Goal: Task Accomplishment & Management: Complete application form

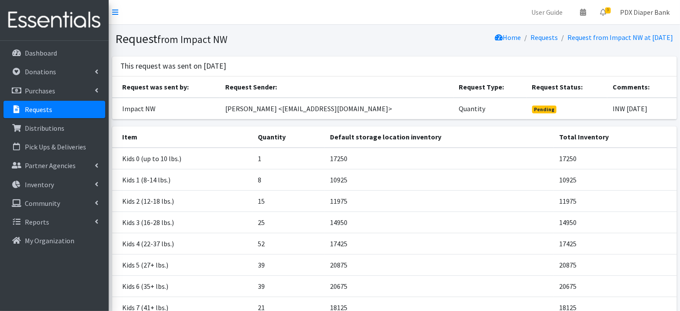
click at [650, 10] on link "PDX Diaper Bank" at bounding box center [644, 11] width 63 height 17
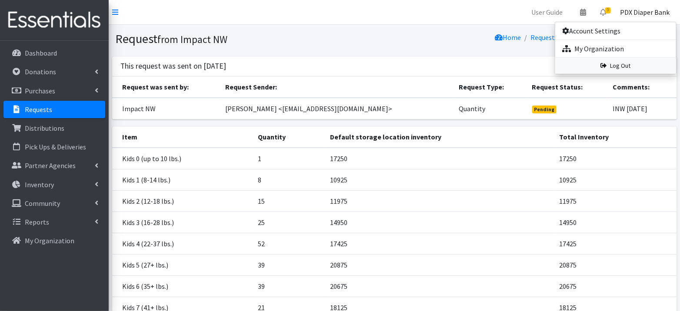
click at [626, 68] on link "Log Out" at bounding box center [615, 66] width 121 height 16
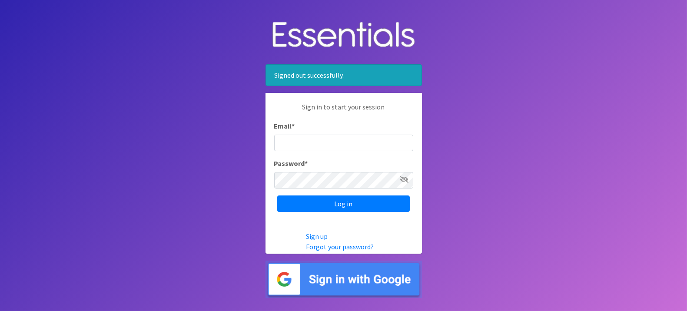
type input "pdxdiaperbank@pdxdiaperbank.org"
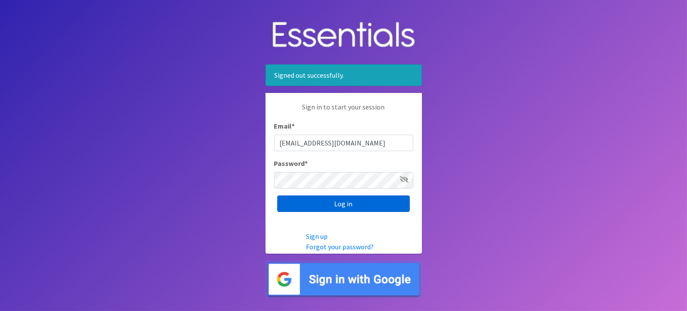
click at [324, 203] on input "Log in" at bounding box center [343, 204] width 133 height 17
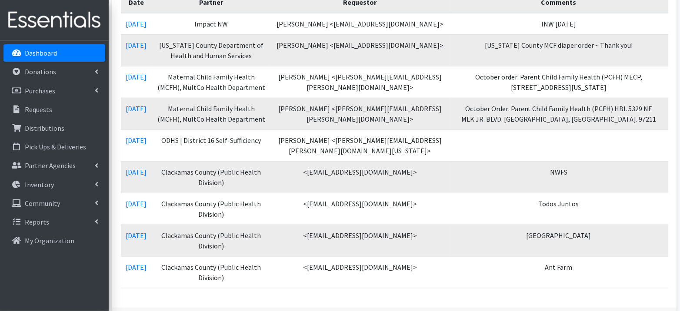
scroll to position [233, 0]
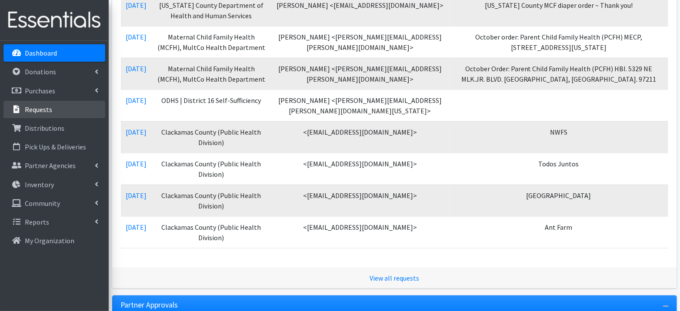
click at [52, 110] on link "Requests" at bounding box center [54, 109] width 102 height 17
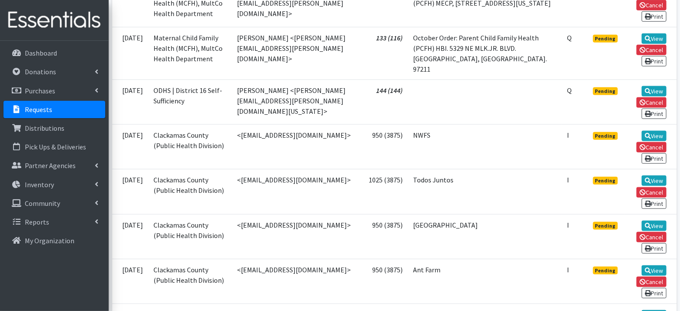
scroll to position [353, 0]
click at [651, 265] on link "View" at bounding box center [654, 270] width 25 height 10
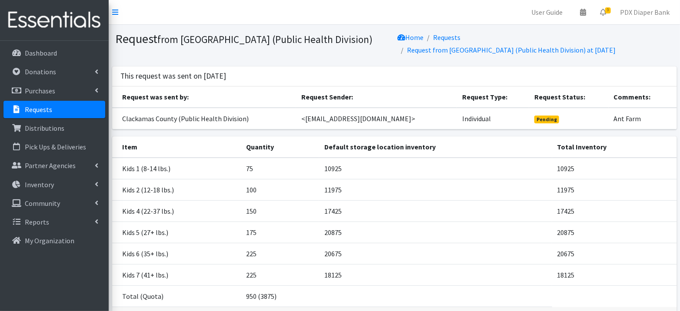
scroll to position [60, 0]
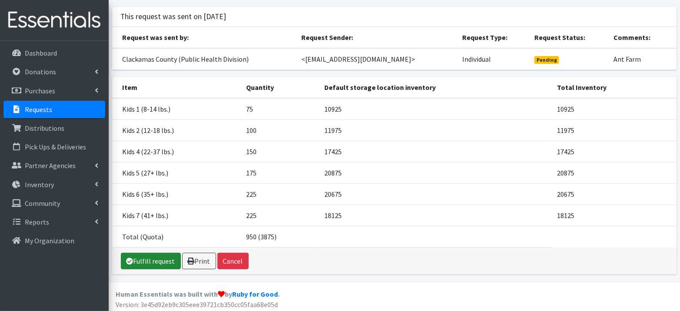
click at [157, 253] on link "Fulfill request" at bounding box center [151, 261] width 60 height 17
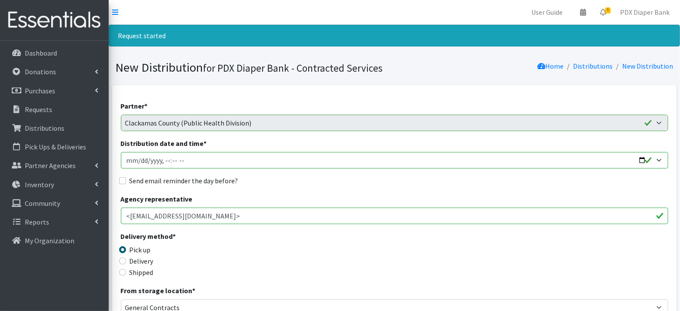
click at [138, 161] on input "Distribution date and time *" at bounding box center [394, 160] width 547 height 17
type input "2025-09-24T23:59"
click at [165, 158] on input "Distribution date and time *" at bounding box center [394, 160] width 547 height 17
type input "2025-09-24T08:00"
click at [176, 180] on label "Send email reminder the day before?" at bounding box center [184, 181] width 109 height 10
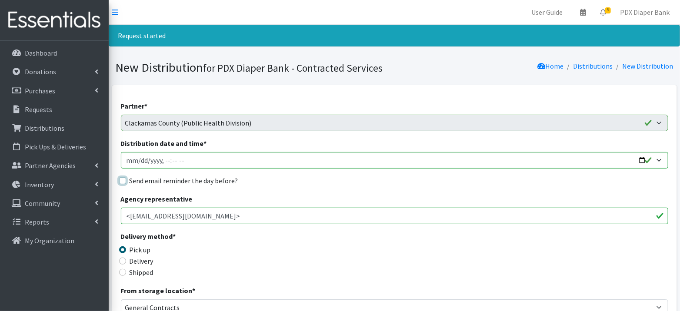
click at [126, 180] on input "Send email reminder the day before?" at bounding box center [122, 180] width 7 height 7
checkbox input "true"
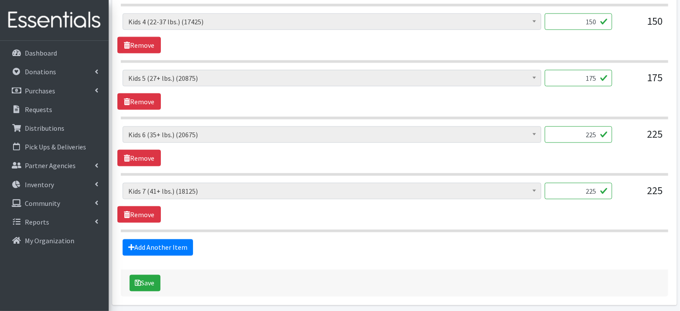
scroll to position [522, 0]
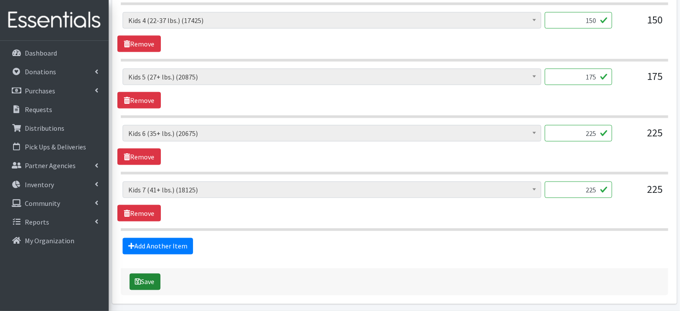
click at [142, 277] on button "Save" at bounding box center [145, 282] width 31 height 17
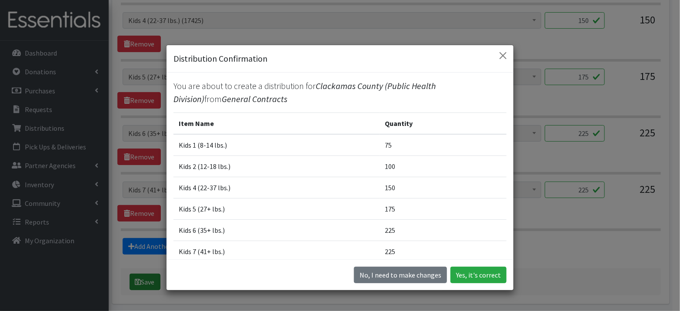
scroll to position [507, 0]
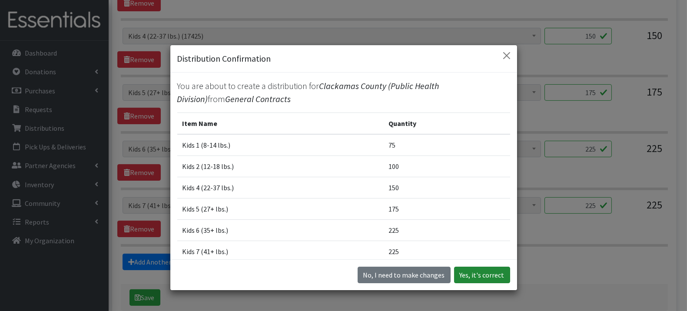
click at [477, 274] on button "Yes, it's correct" at bounding box center [482, 275] width 56 height 17
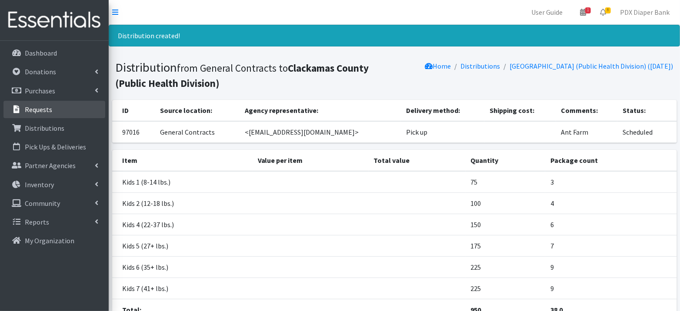
click at [41, 109] on p "Requests" at bounding box center [38, 109] width 27 height 9
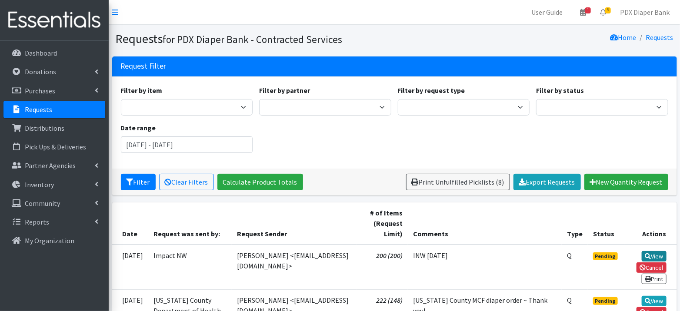
click at [654, 255] on link "View" at bounding box center [654, 256] width 25 height 10
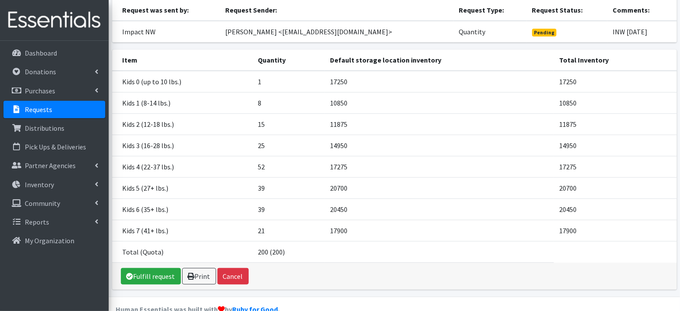
scroll to position [92, 0]
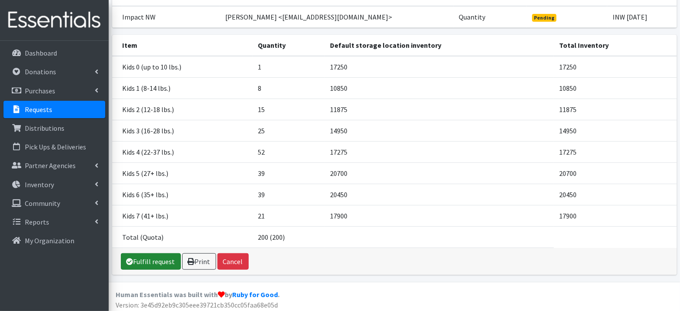
click at [155, 262] on link "Fulfill request" at bounding box center [151, 261] width 60 height 17
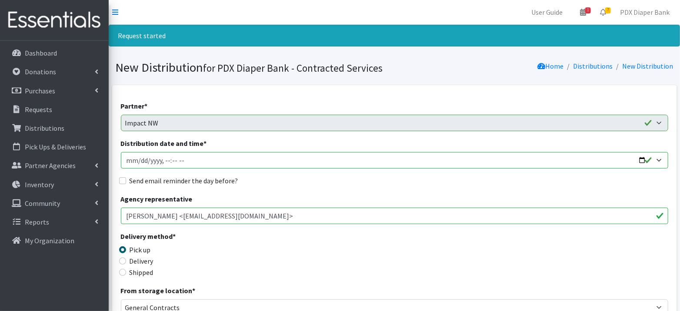
click at [139, 160] on input "Distribution date and time *" at bounding box center [394, 160] width 547 height 17
click at [166, 160] on input "Distribution date and time *" at bounding box center [394, 160] width 547 height 17
type input "2025-09-24T09:00"
click at [167, 181] on label "Send email reminder the day before?" at bounding box center [184, 181] width 109 height 10
click at [126, 181] on input "Send email reminder the day before?" at bounding box center [122, 180] width 7 height 7
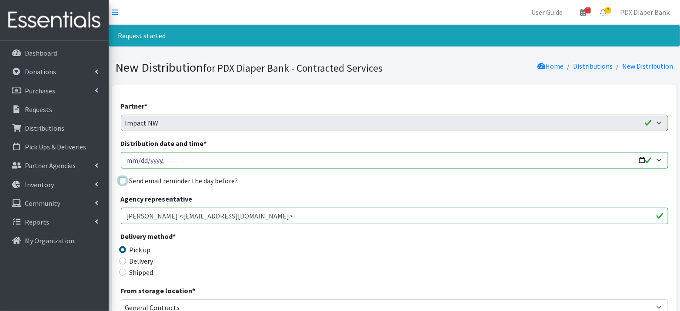
checkbox input "true"
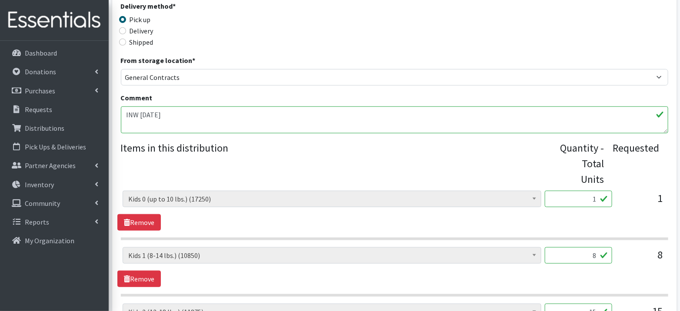
scroll to position [231, 0]
click at [591, 201] on input "1" at bounding box center [578, 198] width 67 height 17
type input "25"
click at [600, 253] on input "8" at bounding box center [578, 255] width 67 height 17
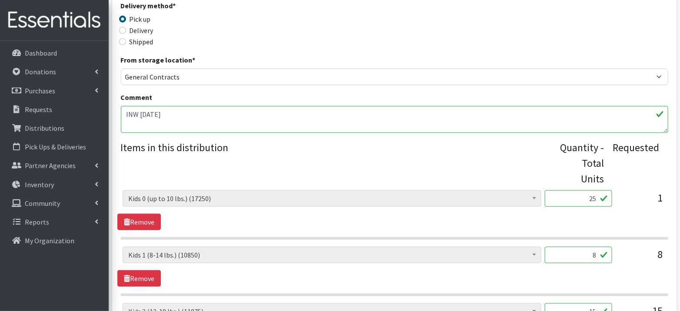
click at [600, 253] on input "8" at bounding box center [578, 255] width 67 height 17
type input "1"
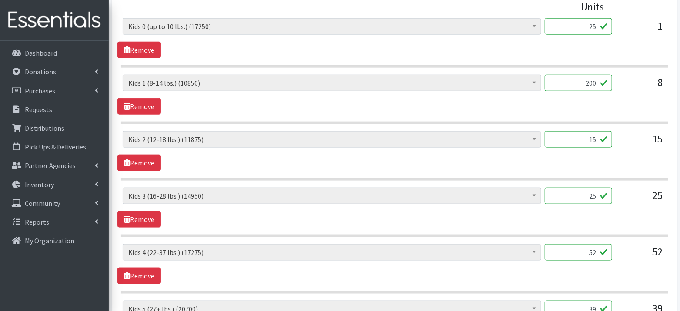
scroll to position [413, 0]
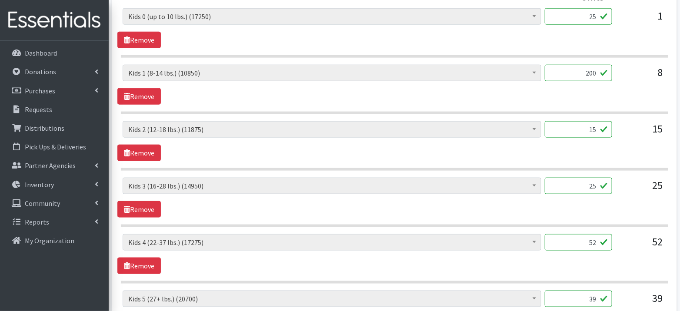
type input "200"
click at [596, 129] on input "15" at bounding box center [578, 129] width 67 height 17
type input "375"
click at [592, 184] on input "25" at bounding box center [578, 186] width 67 height 17
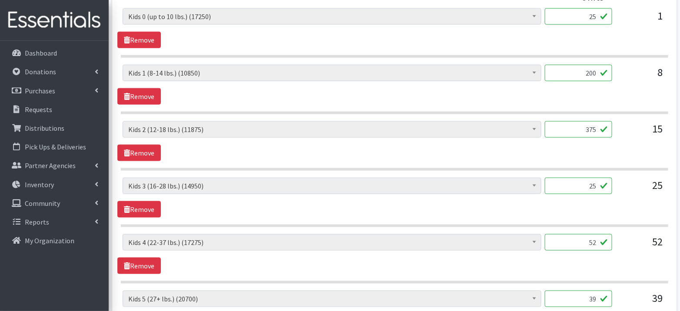
click at [592, 184] on input "25" at bounding box center [578, 186] width 67 height 17
type input "625"
click at [592, 237] on input "52" at bounding box center [578, 242] width 67 height 17
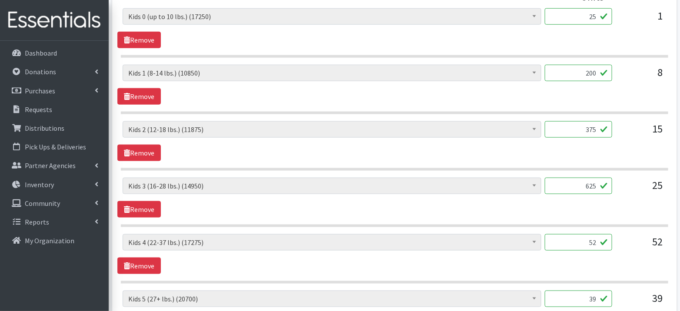
click at [592, 237] on input "52" at bounding box center [578, 242] width 67 height 17
click at [590, 237] on input "52" at bounding box center [578, 242] width 67 height 17
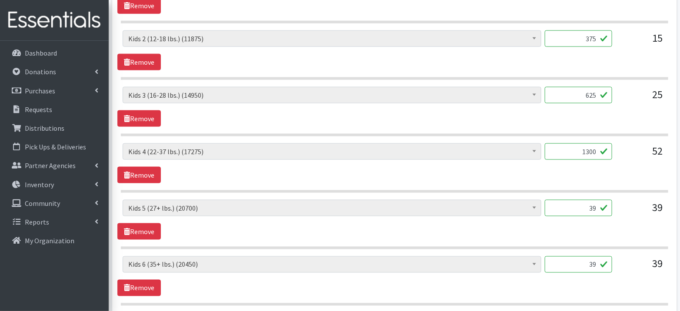
scroll to position [544, 0]
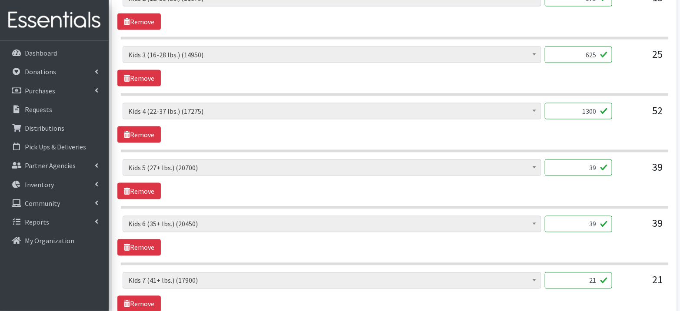
type input "1300"
click at [594, 165] on input "39" at bounding box center [578, 168] width 67 height 17
type input "975"
click at [593, 220] on input "39" at bounding box center [578, 224] width 67 height 17
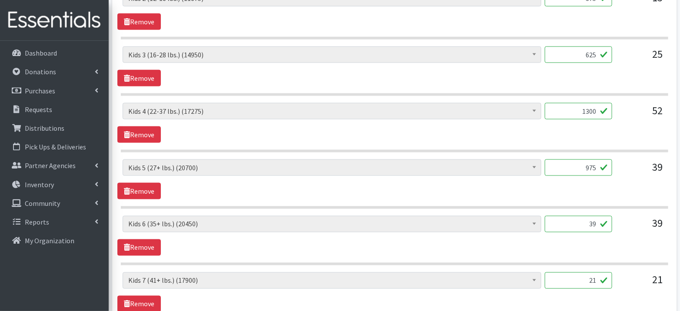
click at [593, 220] on input "39" at bounding box center [578, 224] width 67 height 17
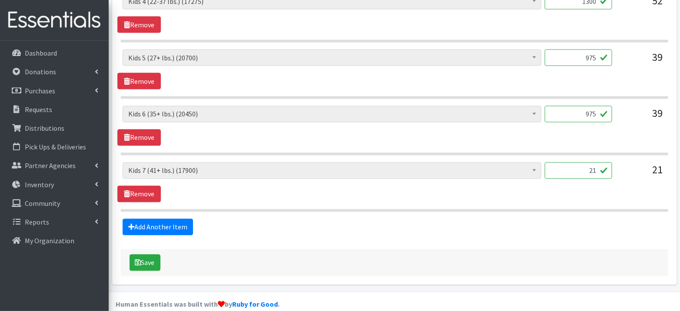
scroll to position [661, 0]
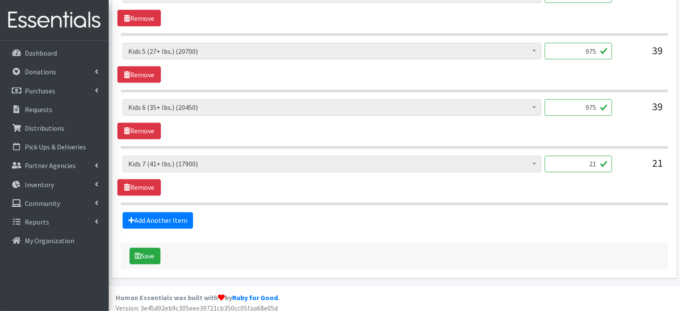
type input "975"
click at [593, 159] on input "21" at bounding box center [578, 164] width 67 height 17
type input "525"
click at [150, 248] on button "Save" at bounding box center [145, 256] width 31 height 17
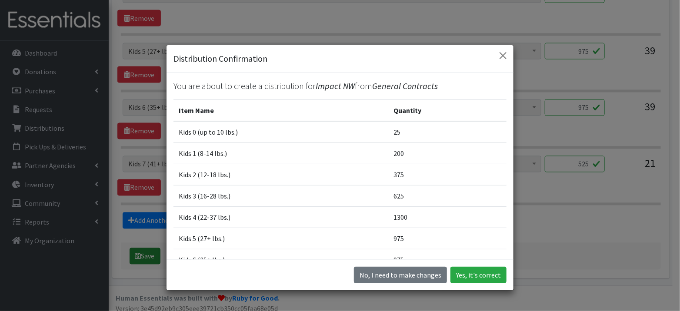
scroll to position [645, 0]
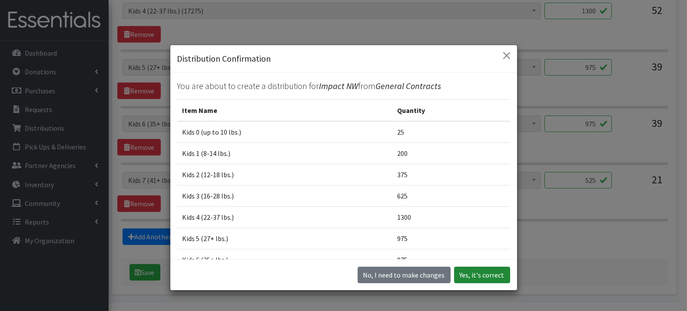
click at [488, 272] on button "Yes, it's correct" at bounding box center [482, 275] width 56 height 17
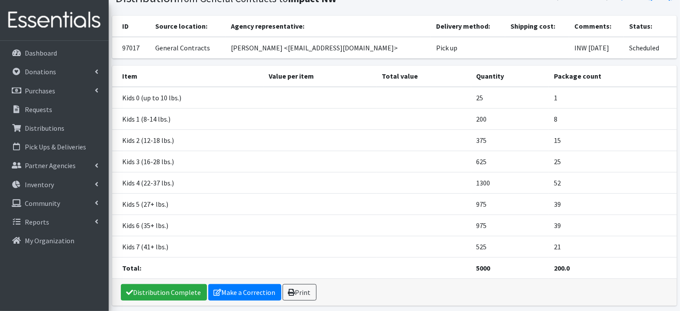
scroll to position [100, 0]
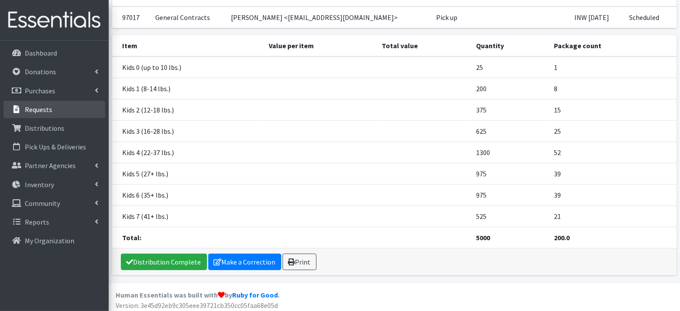
click at [56, 107] on link "Requests" at bounding box center [54, 109] width 102 height 17
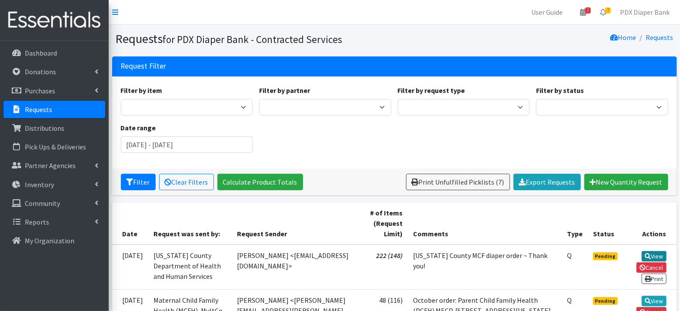
click at [658, 255] on link "View" at bounding box center [654, 256] width 25 height 10
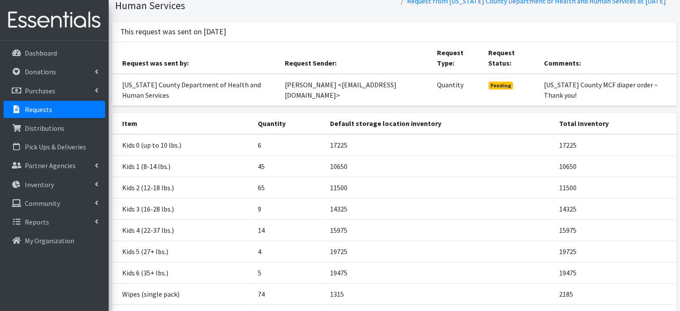
scroll to position [135, 0]
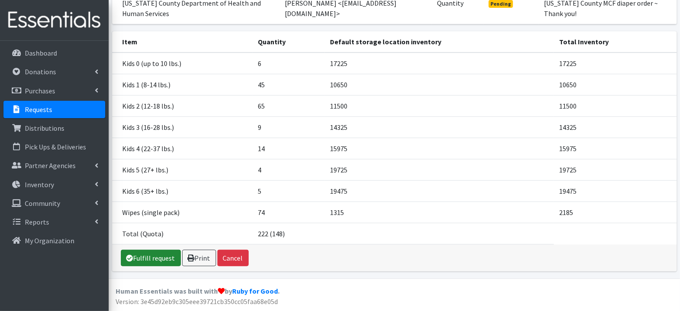
click at [159, 253] on link "Fulfill request" at bounding box center [151, 258] width 60 height 17
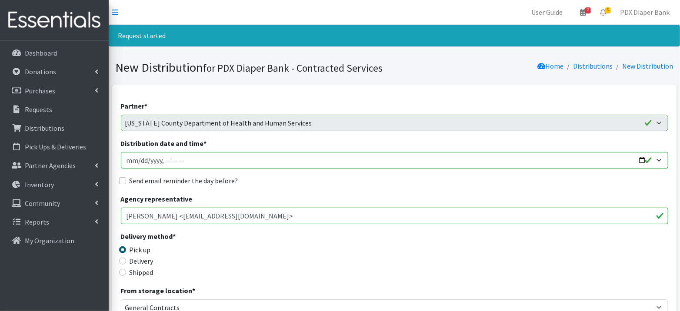
click at [139, 162] on input "Distribution date and time *" at bounding box center [394, 160] width 547 height 17
click at [164, 162] on input "Distribution date and time *" at bounding box center [394, 160] width 547 height 17
type input "2025-09-25T10:00"
click at [166, 180] on label "Send email reminder the day before?" at bounding box center [184, 181] width 109 height 10
click at [126, 180] on input "Send email reminder the day before?" at bounding box center [122, 180] width 7 height 7
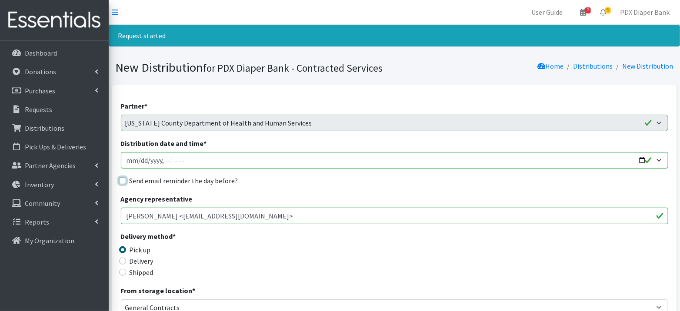
checkbox input "true"
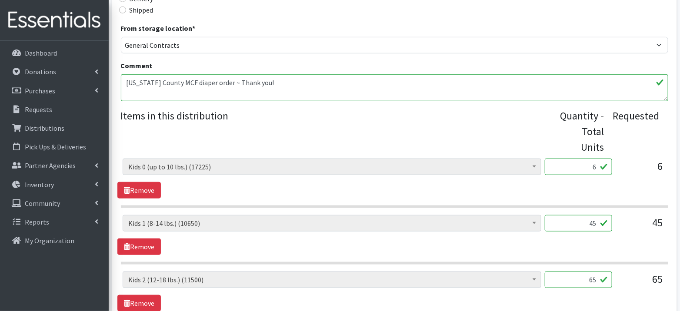
scroll to position [264, 0]
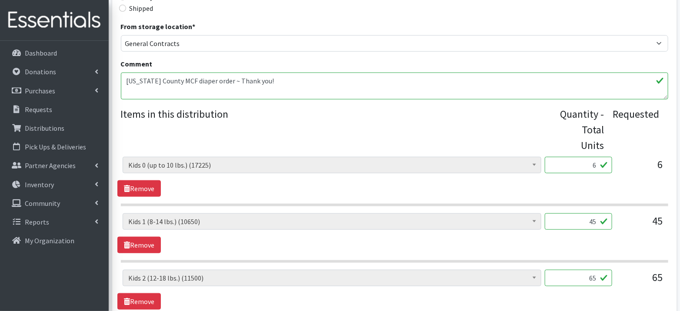
click at [584, 168] on input "6" at bounding box center [578, 165] width 67 height 17
type input "150"
click at [598, 221] on input "45" at bounding box center [578, 221] width 67 height 17
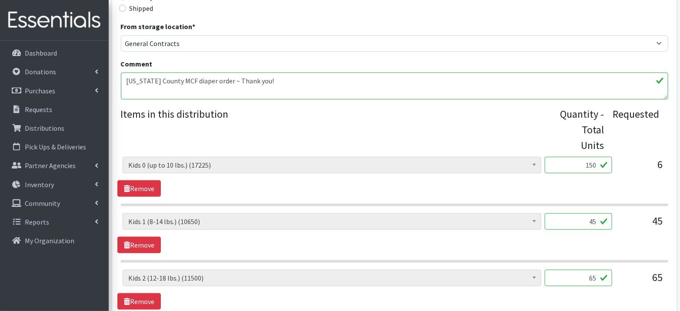
click at [598, 221] on input "45" at bounding box center [578, 221] width 67 height 17
click at [572, 223] on input "45" at bounding box center [578, 221] width 67 height 17
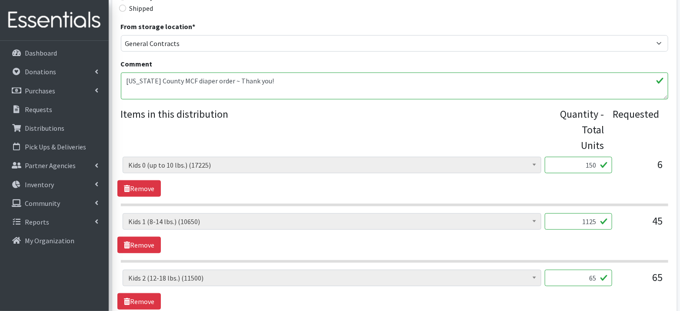
type input "1125"
click at [596, 279] on input "65" at bounding box center [578, 278] width 67 height 17
click at [578, 278] on input "65" at bounding box center [578, 278] width 67 height 17
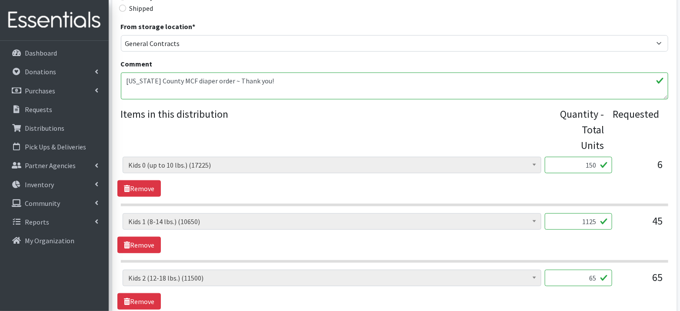
click at [578, 278] on input "65" at bounding box center [578, 278] width 67 height 17
type input "1625"
click at [518, 122] on legend "Items in this distribution" at bounding box center [340, 128] width 438 height 43
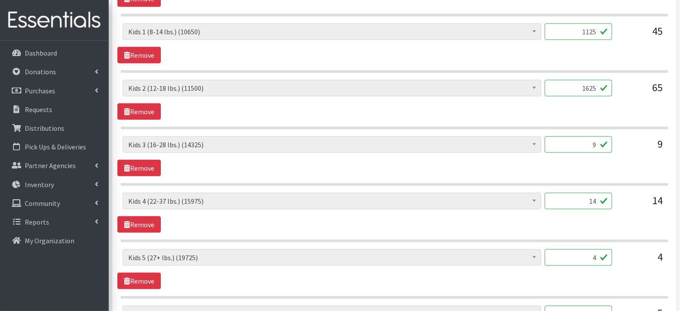
scroll to position [455, 0]
click at [586, 143] on input "9" at bounding box center [578, 144] width 67 height 17
type input "225"
click at [597, 199] on input "14" at bounding box center [578, 201] width 67 height 17
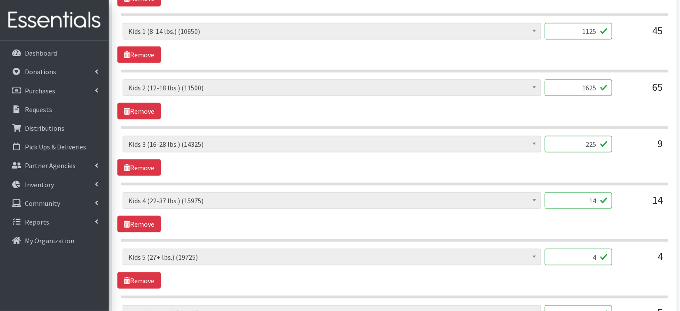
click at [597, 199] on input "14" at bounding box center [578, 201] width 67 height 17
type input "350"
click at [549, 253] on input "4" at bounding box center [578, 257] width 67 height 17
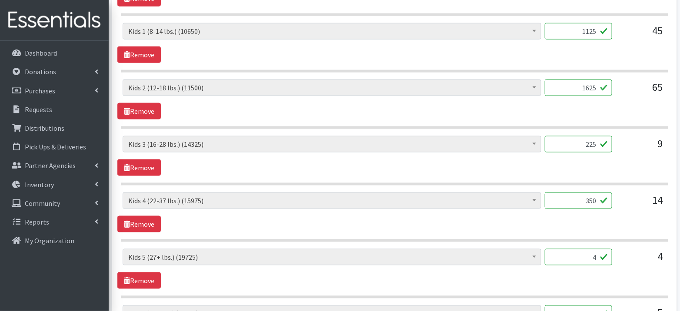
click at [549, 253] on input "4" at bounding box center [578, 257] width 67 height 17
type input "100"
click at [523, 235] on section "Adult Briefs (Large) (0) Adult Briefs (Medium) (0) Adult Briefs (Small) (0) Adu…" at bounding box center [394, 218] width 547 height 50
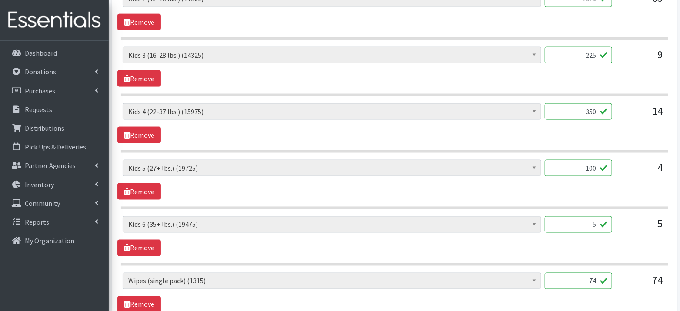
scroll to position [545, 0]
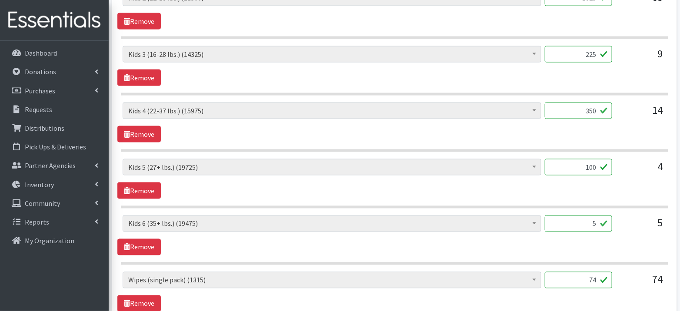
click at [588, 216] on input "5" at bounding box center [578, 224] width 67 height 17
type input "125"
click at [597, 278] on input "74" at bounding box center [578, 280] width 67 height 17
type input "72"
click at [467, 238] on div "Adult Briefs (Large) (0) Adult Briefs (Medium) (0) Adult Briefs (Small) (0) Adu…" at bounding box center [394, 236] width 554 height 40
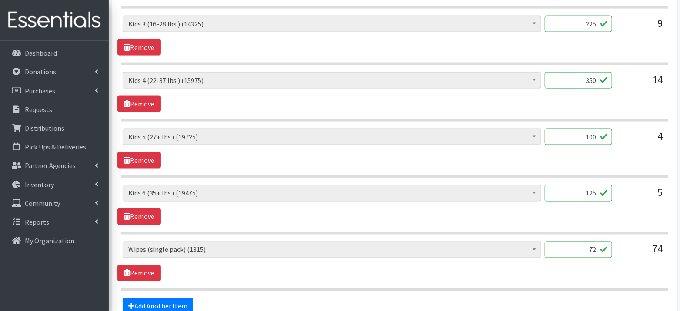
scroll to position [661, 0]
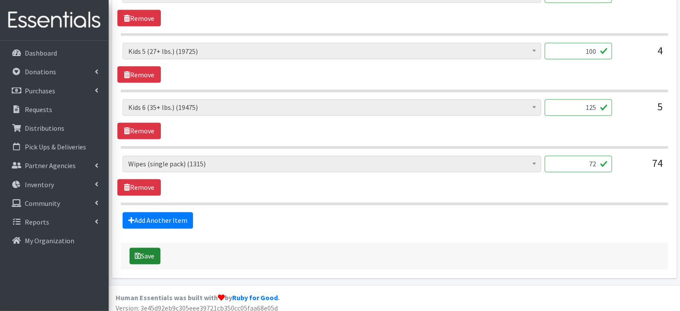
click at [147, 248] on button "Save" at bounding box center [145, 256] width 31 height 17
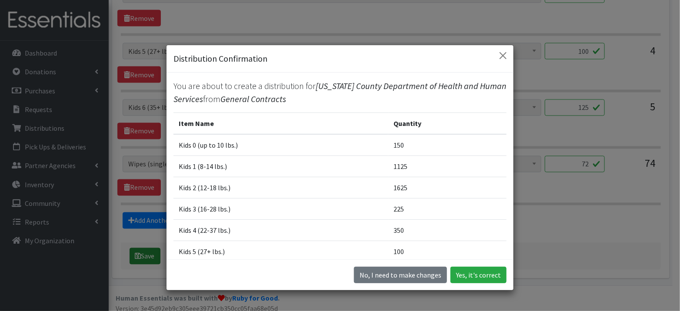
scroll to position [645, 0]
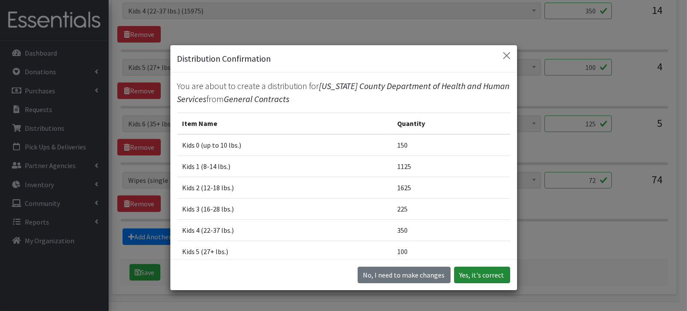
click at [468, 280] on button "Yes, it's correct" at bounding box center [482, 275] width 56 height 17
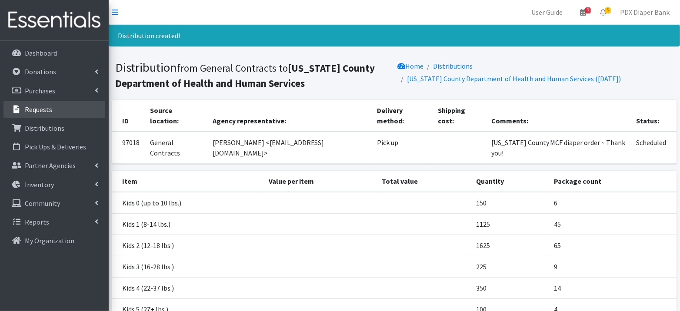
click at [29, 109] on p "Requests" at bounding box center [38, 109] width 27 height 9
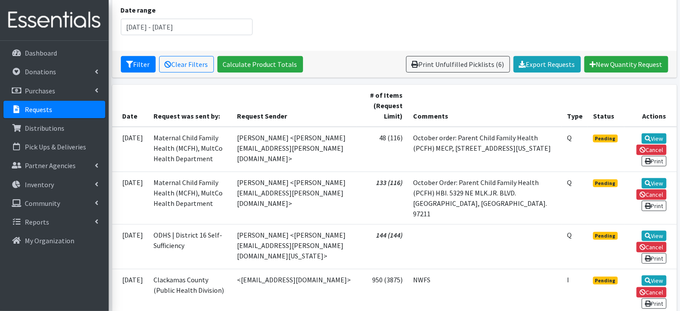
scroll to position [123, 0]
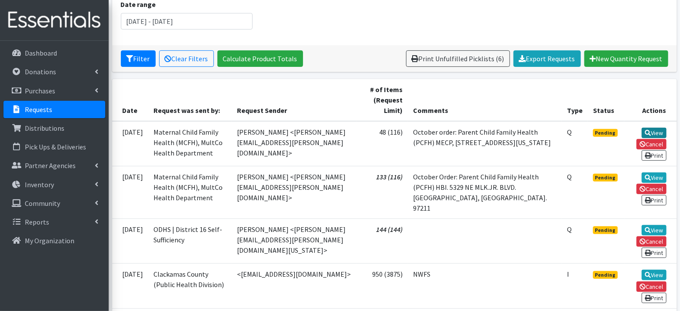
click at [656, 128] on link "View" at bounding box center [654, 133] width 25 height 10
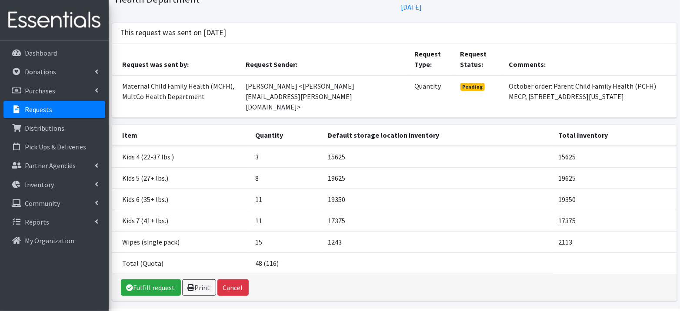
scroll to position [72, 0]
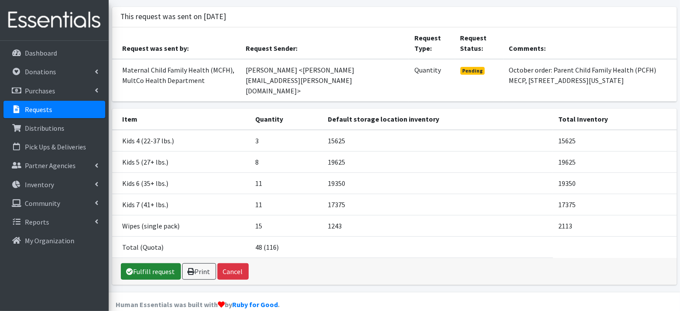
click at [159, 263] on link "Fulfill request" at bounding box center [151, 271] width 60 height 17
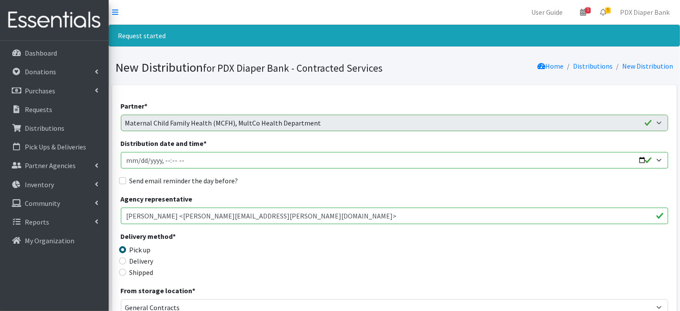
click at [139, 160] on input "Distribution date and time *" at bounding box center [394, 160] width 547 height 17
click at [167, 159] on input "Distribution date and time *" at bounding box center [394, 160] width 547 height 17
type input "2025-09-24T12:00"
click at [210, 179] on label "Send email reminder the day before?" at bounding box center [184, 181] width 109 height 10
click at [126, 179] on input "Send email reminder the day before?" at bounding box center [122, 180] width 7 height 7
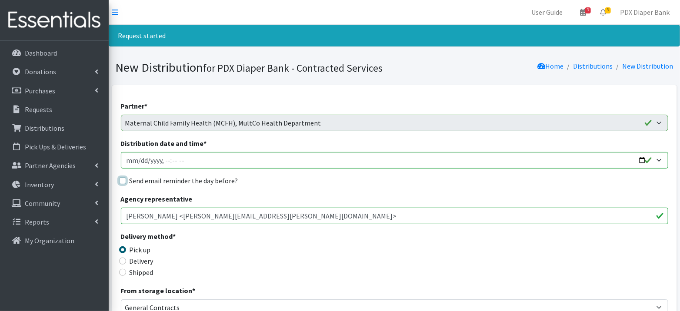
checkbox input "true"
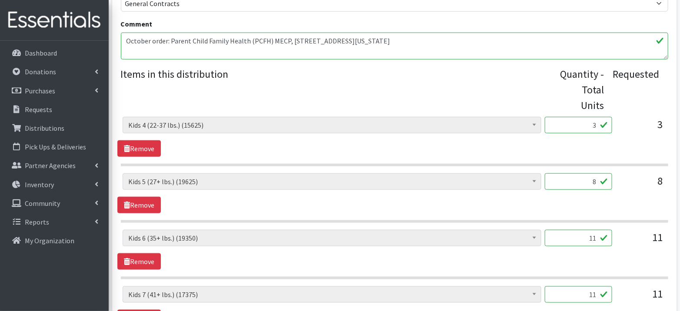
scroll to position [375, 0]
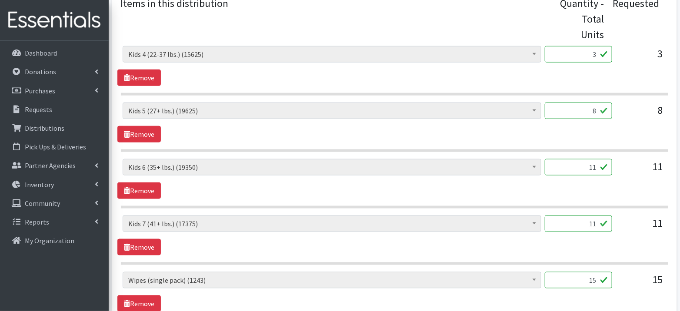
click at [589, 55] on input "3" at bounding box center [578, 54] width 67 height 17
type input "75"
click at [599, 109] on input "8" at bounding box center [578, 111] width 67 height 17
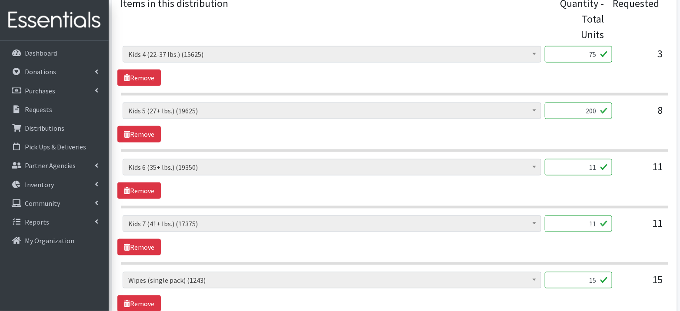
type input "200"
click at [595, 166] on input "11" at bounding box center [578, 167] width 67 height 17
type input "275"
click at [593, 222] on input "11" at bounding box center [578, 224] width 67 height 17
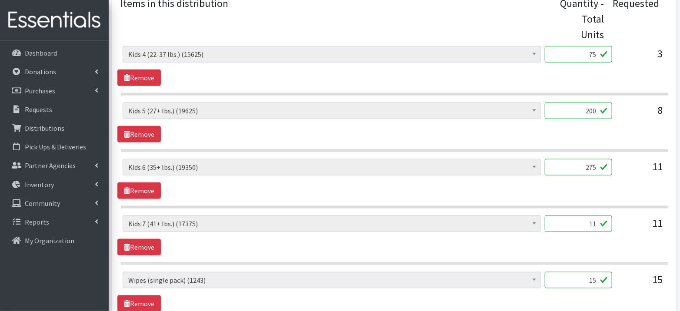
click at [593, 222] on input "11" at bounding box center [578, 224] width 67 height 17
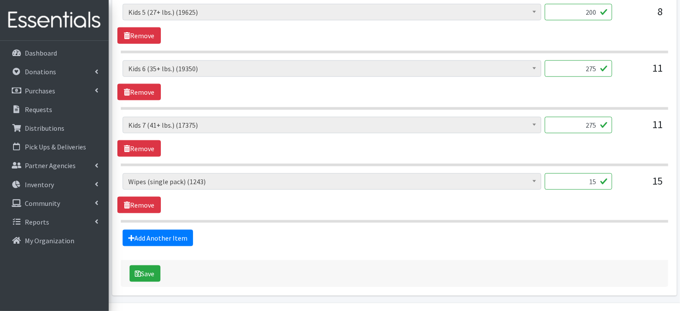
scroll to position [475, 0]
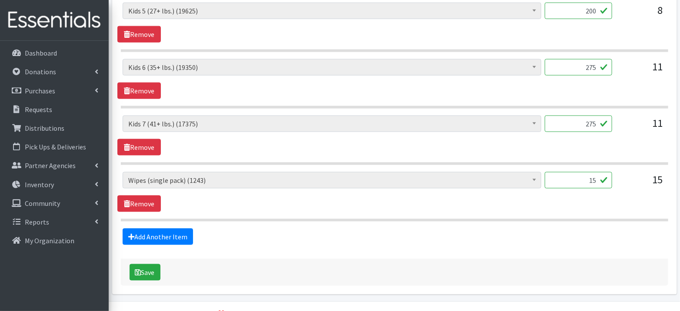
type input "275"
click at [593, 175] on input "15" at bounding box center [578, 180] width 67 height 17
click at [159, 264] on button "Save" at bounding box center [145, 272] width 31 height 17
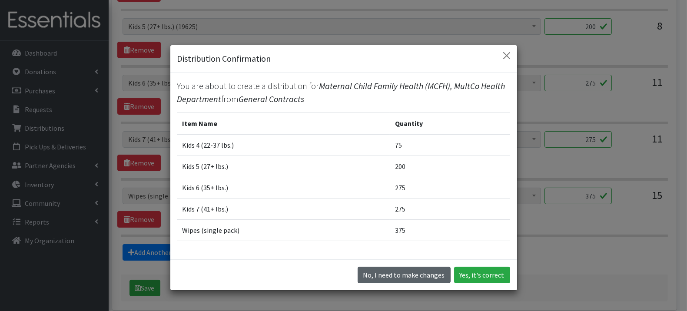
click at [387, 277] on button "No, I need to make changes" at bounding box center [404, 275] width 93 height 17
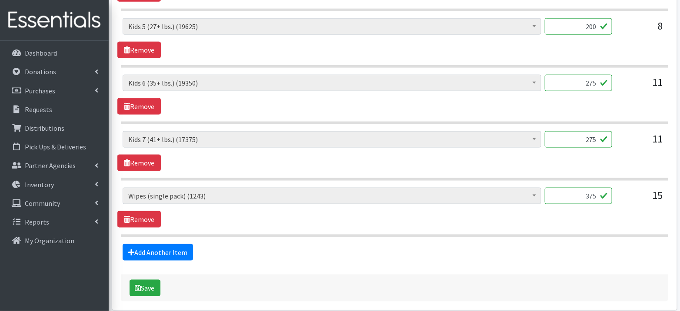
click at [558, 193] on input "375" at bounding box center [578, 196] width 67 height 17
type input "15"
click at [152, 280] on button "Save" at bounding box center [145, 288] width 31 height 17
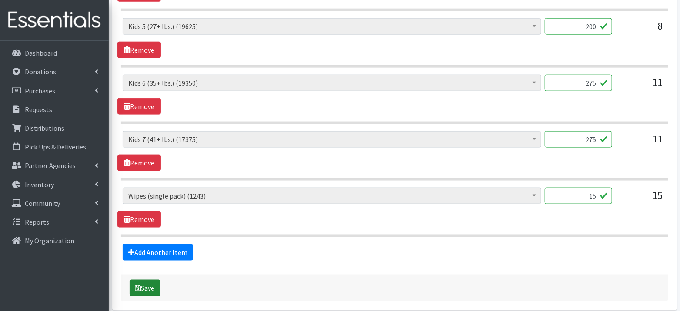
scroll to position [444, 0]
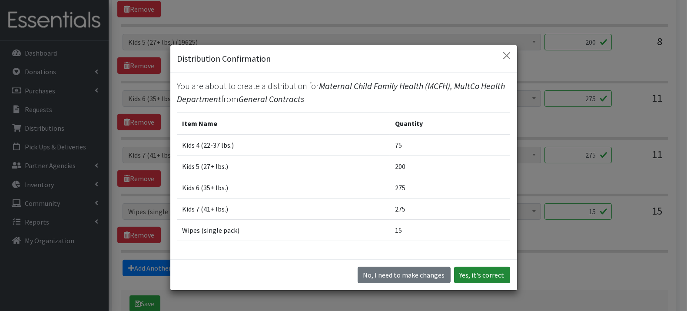
click at [477, 280] on button "Yes, it's correct" at bounding box center [482, 275] width 56 height 17
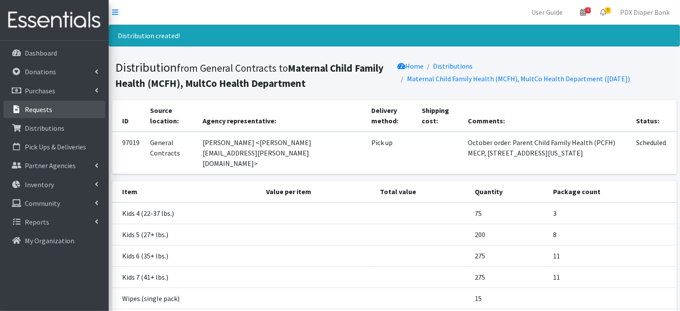
click at [39, 102] on link "Requests" at bounding box center [54, 109] width 102 height 17
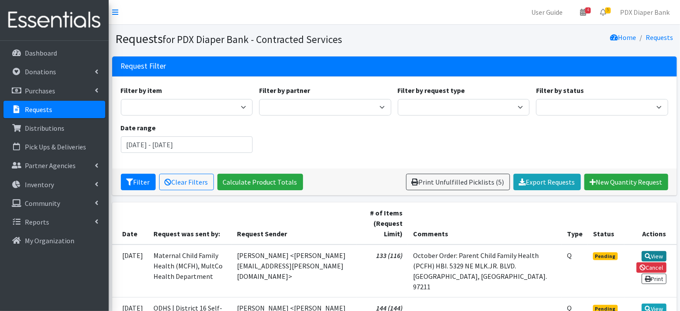
click at [654, 251] on link "View" at bounding box center [654, 256] width 25 height 10
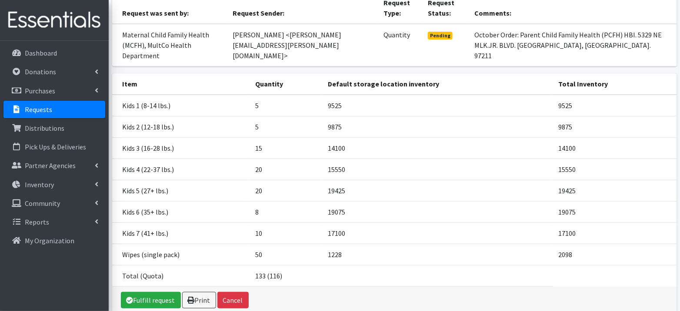
scroll to position [135, 0]
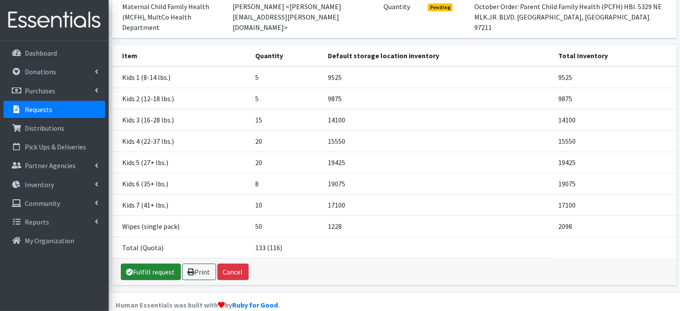
click at [149, 264] on link "Fulfill request" at bounding box center [151, 272] width 60 height 17
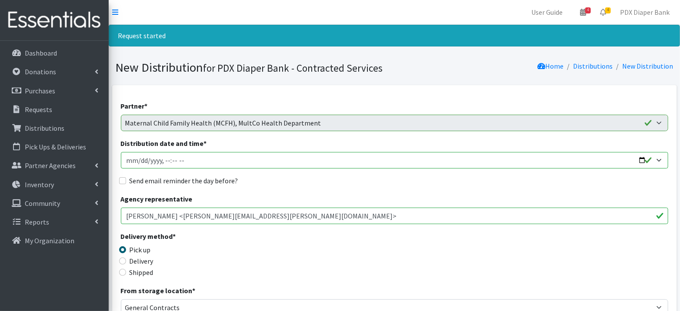
click at [137, 160] on input "Distribution date and time *" at bounding box center [394, 160] width 547 height 17
click at [165, 160] on input "Distribution date and time *" at bounding box center [394, 160] width 547 height 17
type input "[DATE]T10:45"
click at [164, 184] on label "Send email reminder the day before?" at bounding box center [184, 181] width 109 height 10
click at [126, 184] on input "Send email reminder the day before?" at bounding box center [122, 180] width 7 height 7
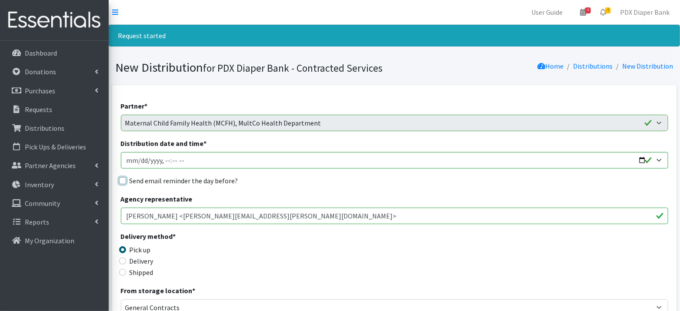
checkbox input "true"
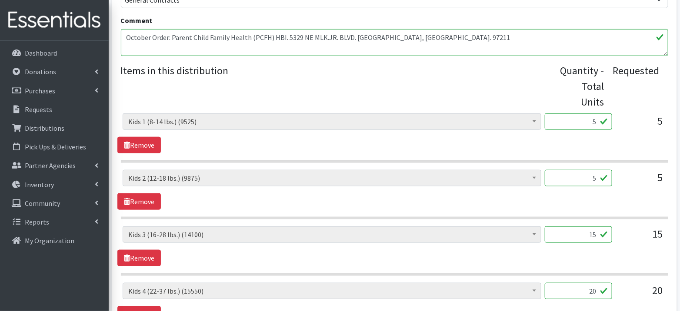
scroll to position [337, 0]
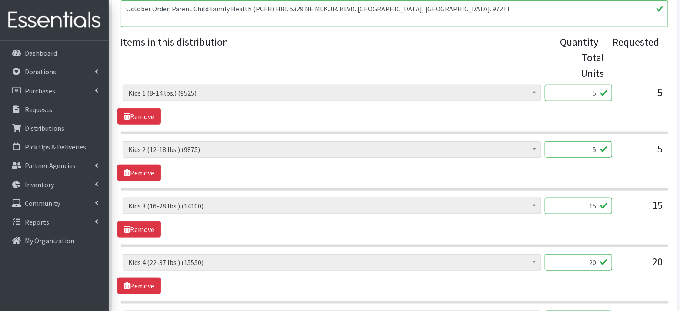
click at [552, 91] on input "5" at bounding box center [578, 93] width 67 height 17
type input "125"
click at [564, 152] on input "5" at bounding box center [578, 149] width 67 height 17
type input "512"
click at [589, 207] on input "15" at bounding box center [578, 206] width 67 height 17
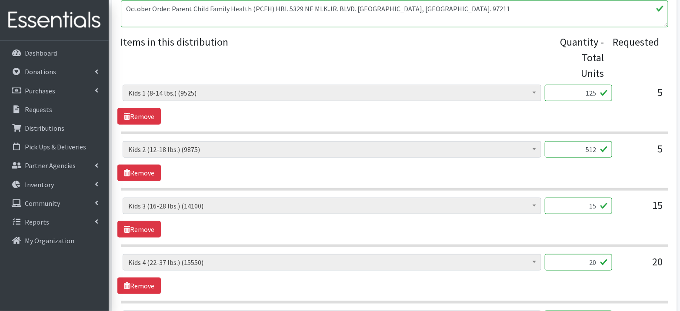
click at [589, 207] on input "15" at bounding box center [578, 206] width 67 height 17
type input "375"
click at [594, 257] on input "20" at bounding box center [578, 262] width 67 height 17
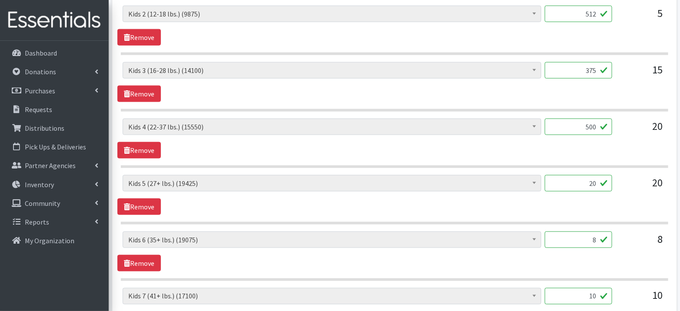
scroll to position [475, 0]
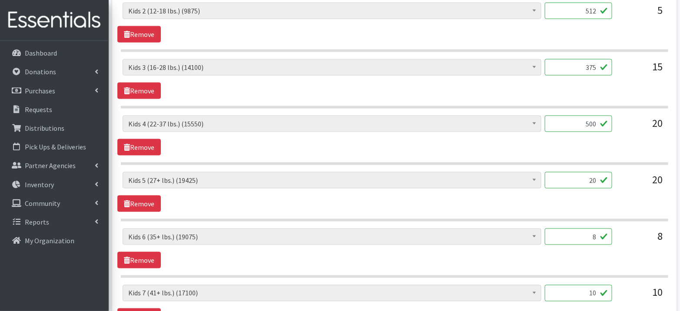
type input "500"
click at [597, 177] on input "20" at bounding box center [578, 180] width 67 height 17
type input "500"
click at [597, 229] on input "8" at bounding box center [578, 237] width 67 height 17
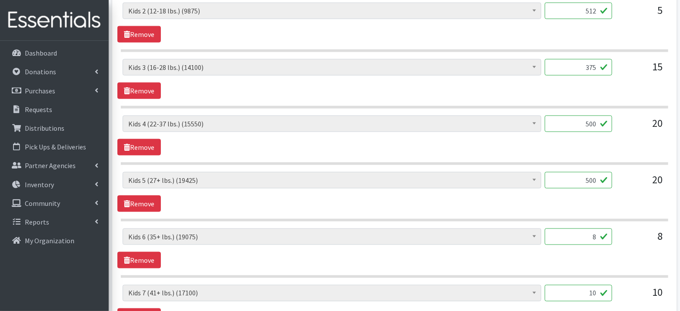
click at [597, 229] on input "8" at bounding box center [578, 237] width 67 height 17
type input "200"
click at [596, 290] on input "10" at bounding box center [578, 293] width 67 height 17
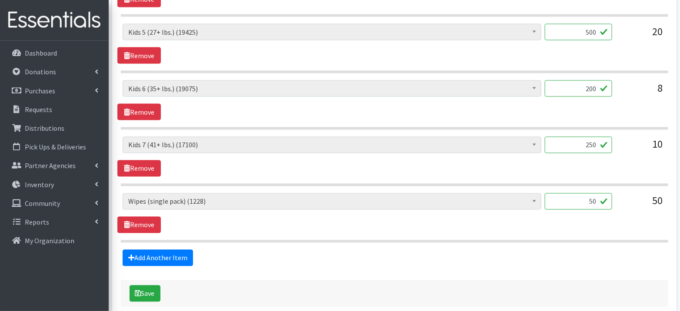
scroll to position [627, 0]
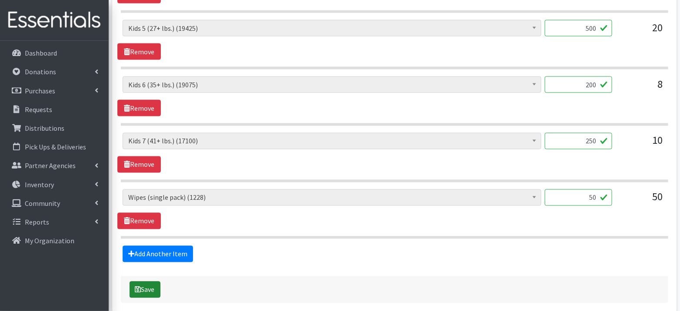
type input "250"
click at [154, 285] on button "Save" at bounding box center [145, 290] width 31 height 17
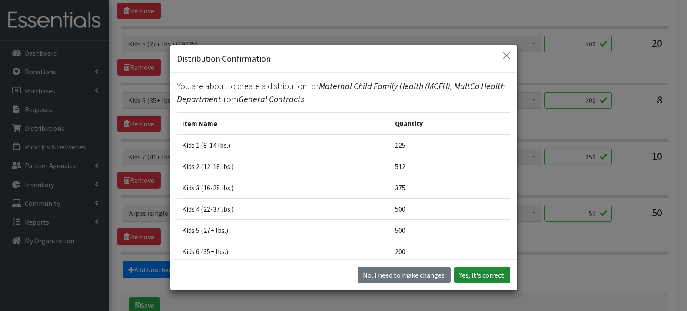
click at [476, 277] on button "Yes, it's correct" at bounding box center [482, 275] width 56 height 17
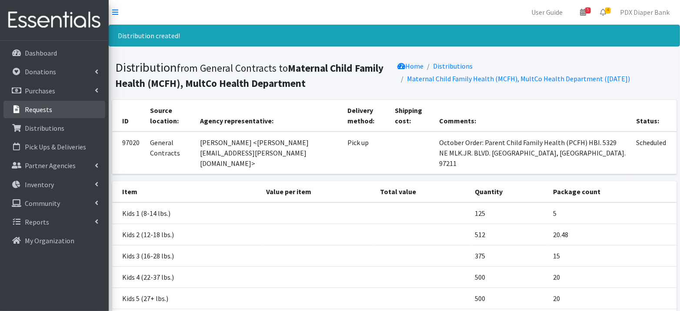
click at [73, 109] on link "Requests" at bounding box center [54, 109] width 102 height 17
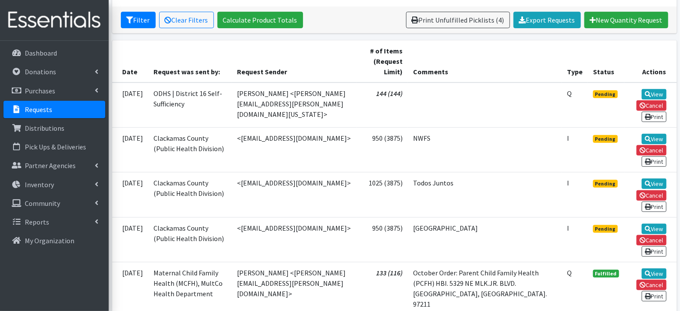
scroll to position [164, 0]
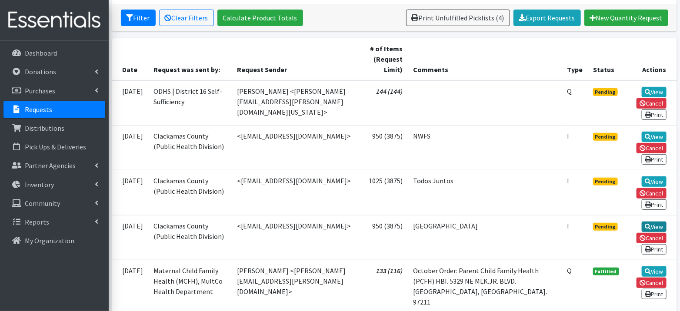
click at [658, 222] on link "View" at bounding box center [654, 227] width 25 height 10
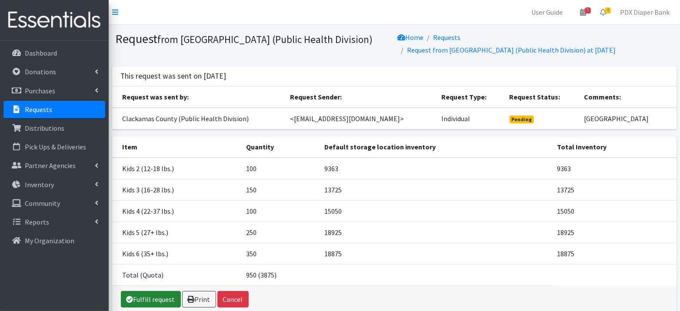
click at [148, 295] on link "Fulfill request" at bounding box center [151, 299] width 60 height 17
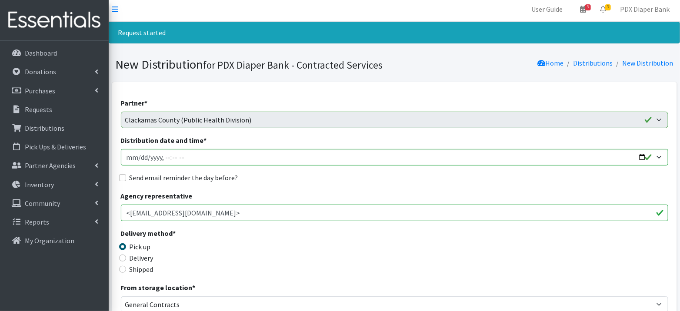
scroll to position [7, 0]
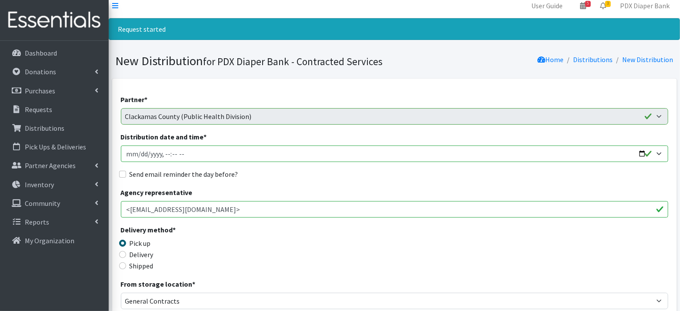
click at [137, 156] on input "Distribution date and time *" at bounding box center [394, 154] width 547 height 17
click at [163, 152] on input "Distribution date and time *" at bounding box center [394, 154] width 547 height 17
type input "[DATE]T08:00"
click at [168, 173] on label "Send email reminder the day before?" at bounding box center [184, 174] width 109 height 10
click at [126, 173] on input "Send email reminder the day before?" at bounding box center [122, 174] width 7 height 7
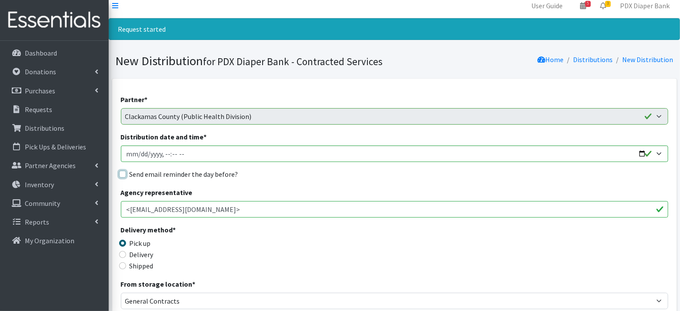
checkbox input "true"
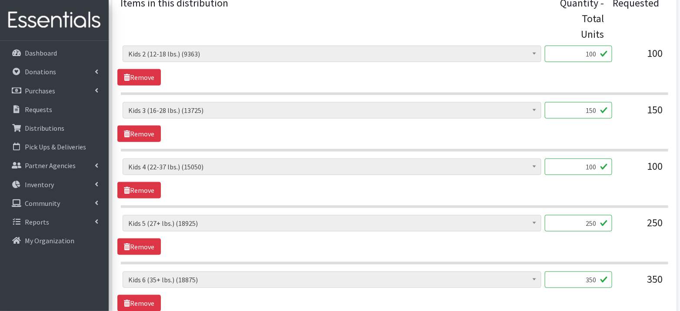
scroll to position [493, 0]
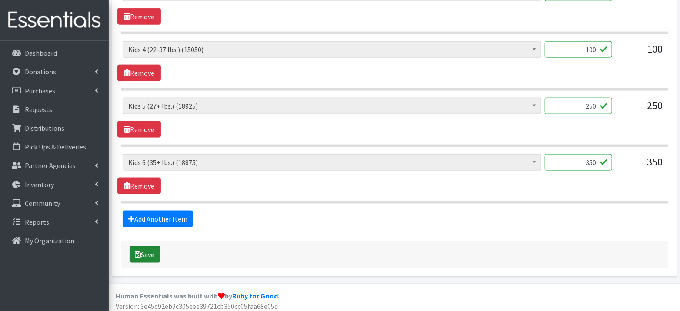
click at [152, 253] on button "Save" at bounding box center [145, 255] width 31 height 17
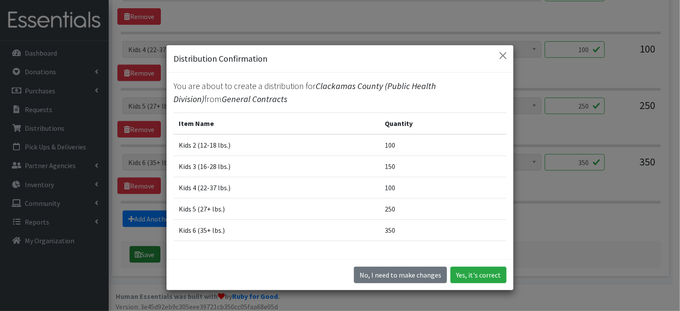
scroll to position [477, 0]
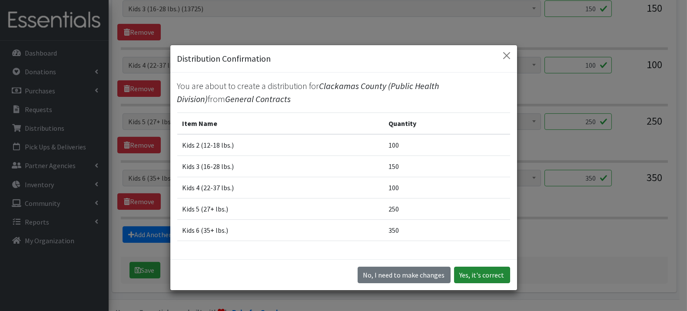
click at [470, 274] on button "Yes, it's correct" at bounding box center [482, 275] width 56 height 17
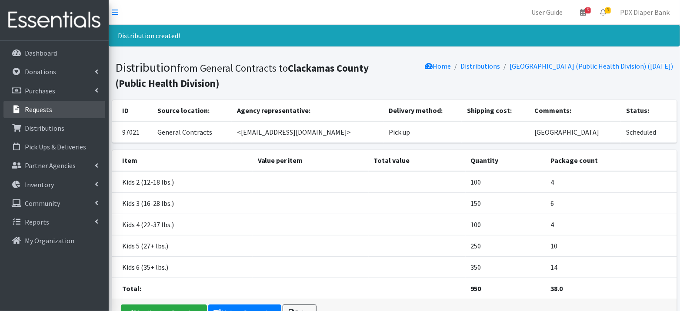
click at [53, 109] on link "Requests" at bounding box center [54, 109] width 102 height 17
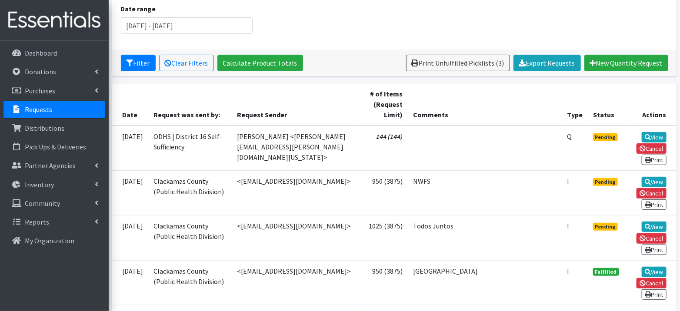
scroll to position [122, 0]
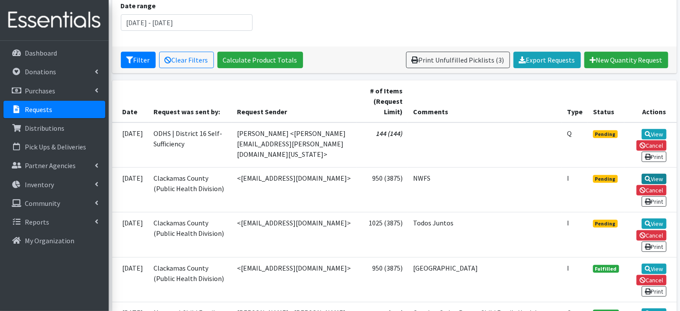
click at [660, 175] on link "View" at bounding box center [654, 179] width 25 height 10
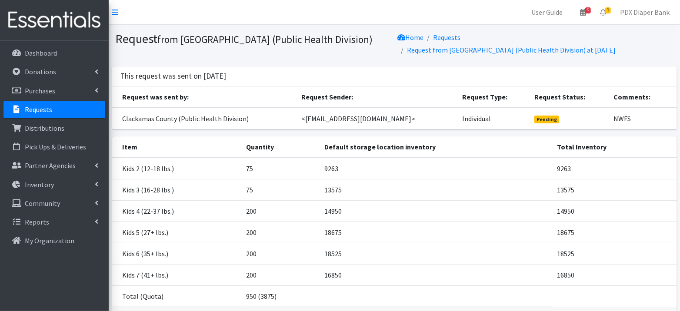
scroll to position [60, 0]
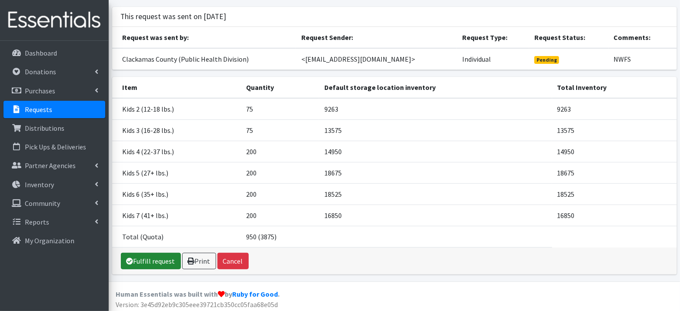
click at [155, 262] on link "Fulfill request" at bounding box center [151, 261] width 60 height 17
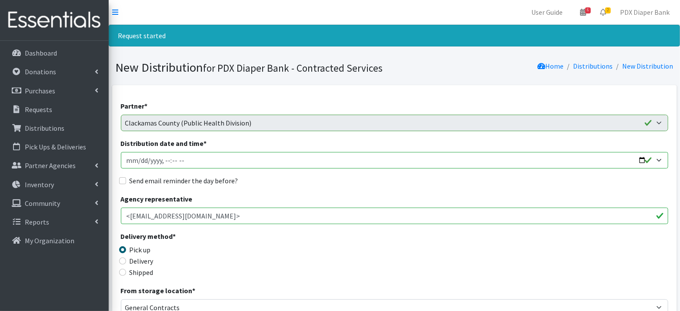
click at [140, 159] on input "Distribution date and time *" at bounding box center [394, 160] width 547 height 17
type input "2025-09-24T23:59"
click at [163, 160] on input "Distribution date and time *" at bounding box center [394, 160] width 547 height 17
type input "2025-09-24T08:00"
click at [167, 181] on label "Send email reminder the day before?" at bounding box center [184, 181] width 109 height 10
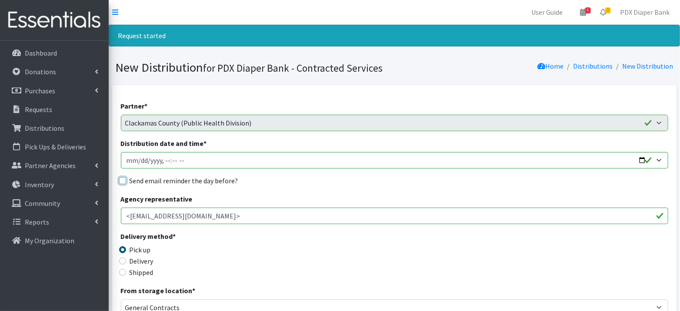
click at [126, 181] on input "Send email reminder the day before?" at bounding box center [122, 180] width 7 height 7
checkbox input "true"
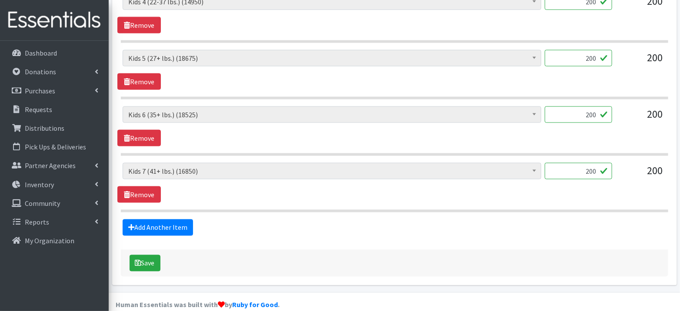
scroll to position [540, 0]
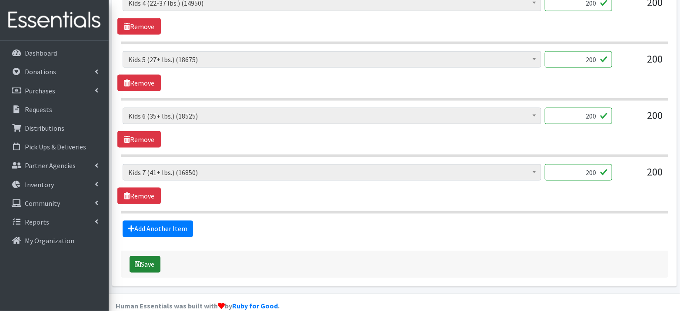
click at [151, 262] on button "Save" at bounding box center [145, 265] width 31 height 17
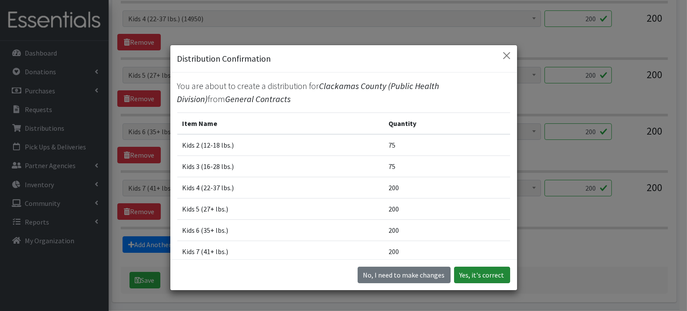
click at [470, 274] on button "Yes, it's correct" at bounding box center [482, 275] width 56 height 17
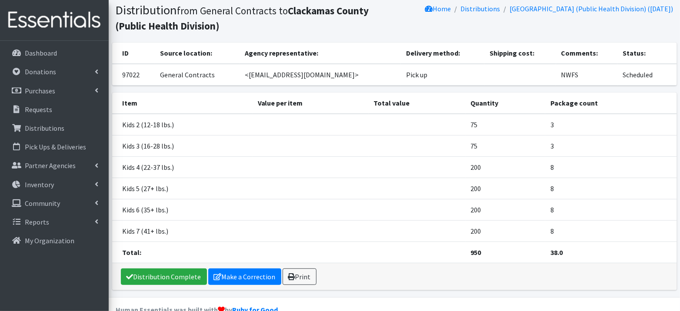
scroll to position [55, 0]
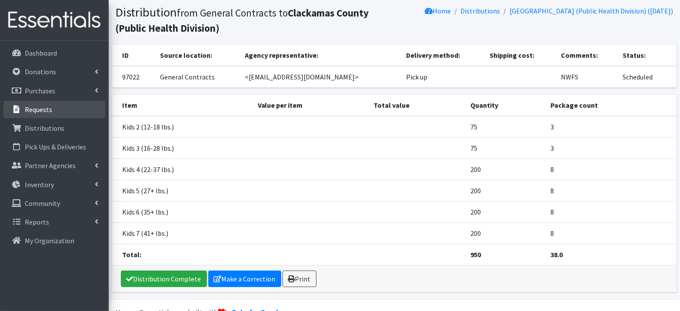
click at [64, 109] on link "Requests" at bounding box center [54, 109] width 102 height 17
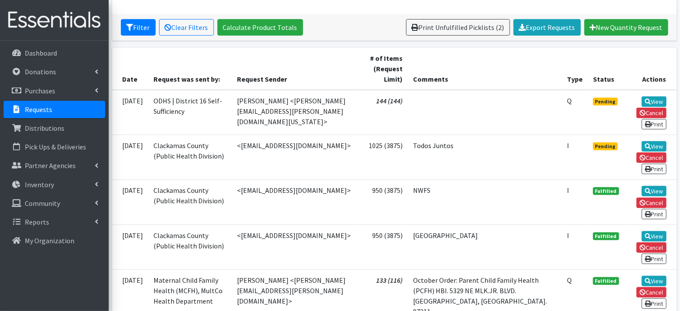
scroll to position [176, 0]
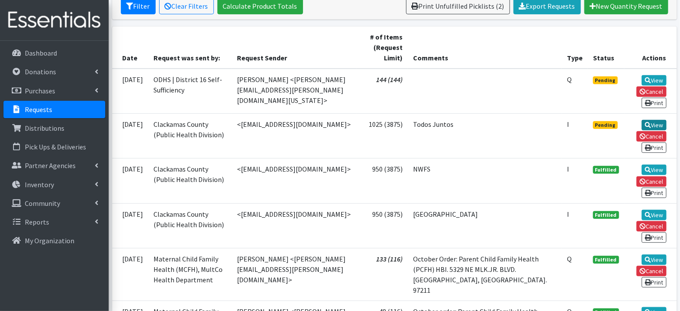
click at [659, 120] on link "View" at bounding box center [654, 125] width 25 height 10
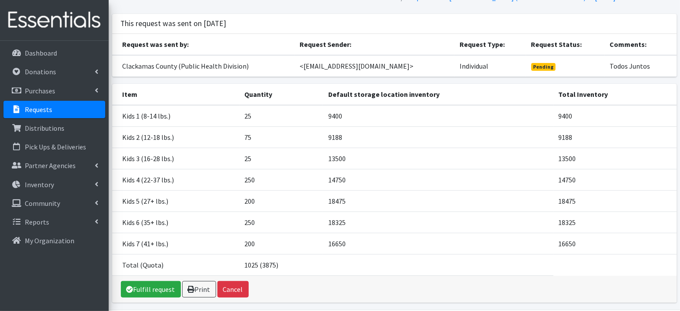
scroll to position [81, 0]
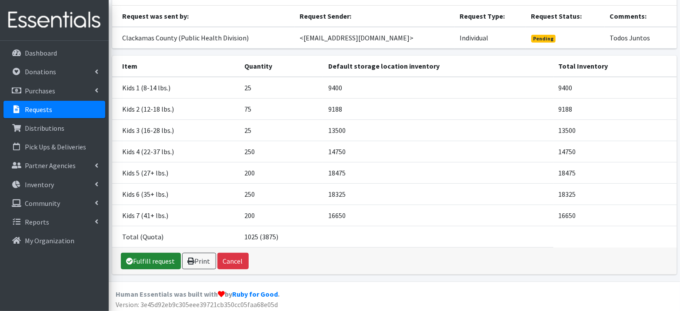
click at [134, 257] on link "Fulfill request" at bounding box center [151, 261] width 60 height 17
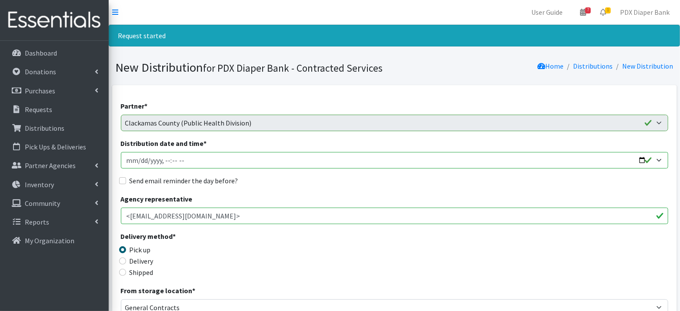
click at [141, 159] on input "Distribution date and time *" at bounding box center [394, 160] width 547 height 17
click at [165, 158] on input "Distribution date and time *" at bounding box center [394, 160] width 547 height 17
type input "2025-09-24T08:00"
click at [165, 182] on label "Send email reminder the day before?" at bounding box center [184, 181] width 109 height 10
click at [126, 182] on input "Send email reminder the day before?" at bounding box center [122, 180] width 7 height 7
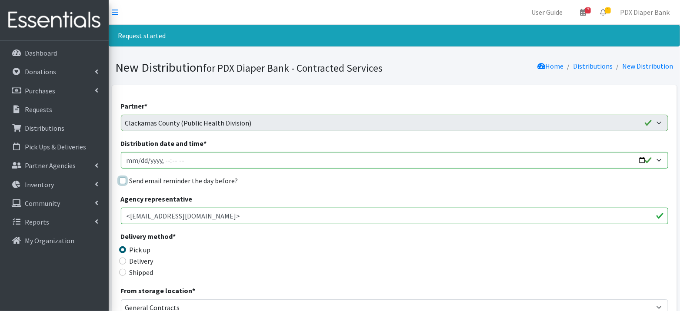
checkbox input "true"
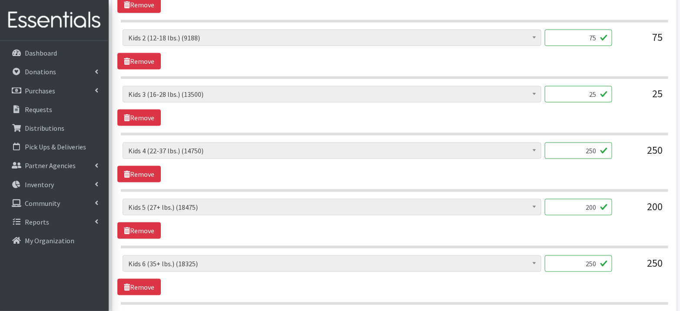
scroll to position [605, 0]
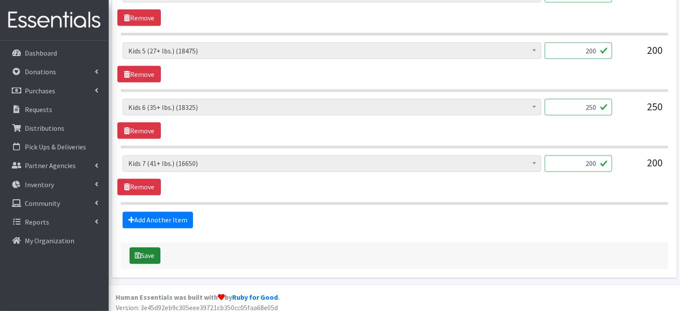
click at [142, 248] on button "Save" at bounding box center [145, 256] width 31 height 17
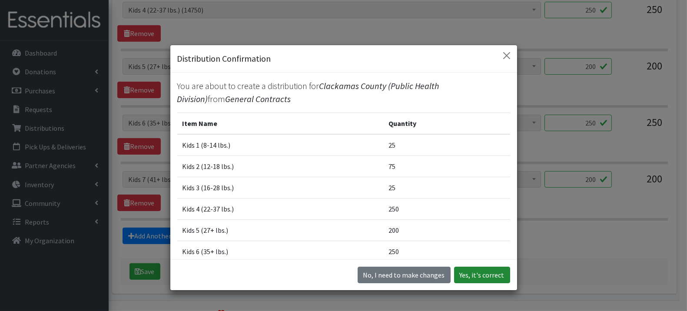
click at [479, 276] on button "Yes, it's correct" at bounding box center [482, 275] width 56 height 17
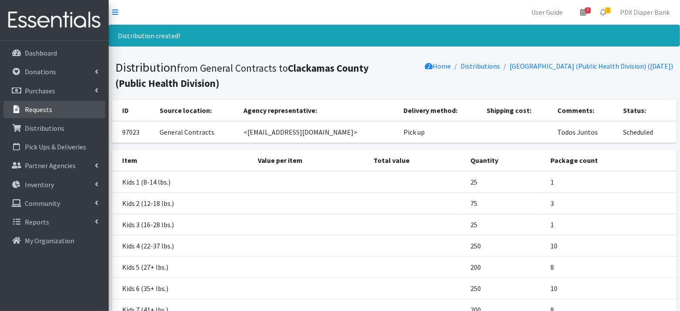
click at [47, 108] on p "Requests" at bounding box center [38, 109] width 27 height 9
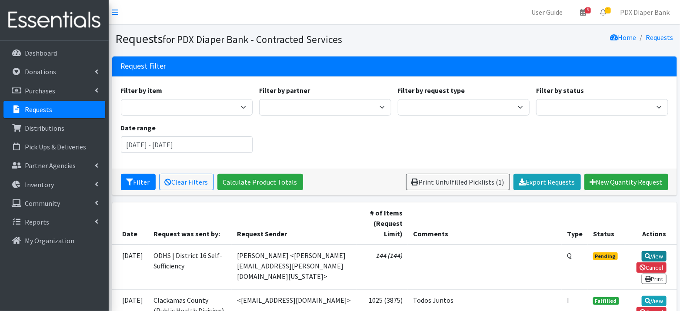
click at [663, 253] on link "View" at bounding box center [654, 256] width 25 height 10
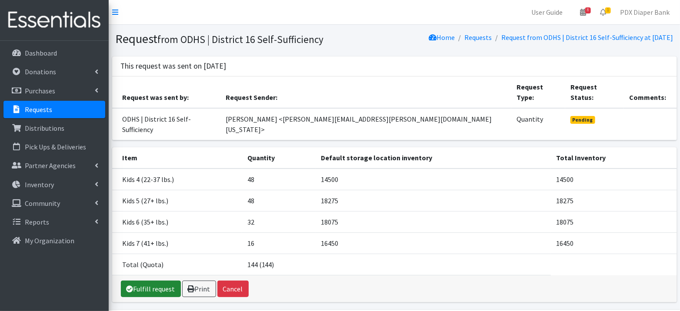
click at [157, 281] on link "Fulfill request" at bounding box center [151, 289] width 60 height 17
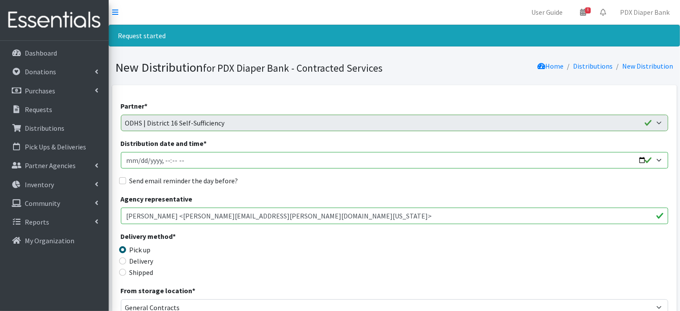
click at [140, 160] on input "Distribution date and time *" at bounding box center [394, 160] width 547 height 17
click at [167, 162] on input "Distribution date and time *" at bounding box center [394, 160] width 547 height 17
type input "2025-09-25T10:30"
click at [167, 181] on label "Send email reminder the day before?" at bounding box center [184, 181] width 109 height 10
click at [126, 181] on input "Send email reminder the day before?" at bounding box center [122, 180] width 7 height 7
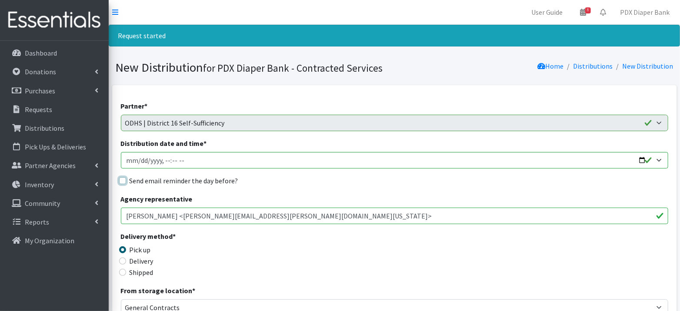
checkbox input "true"
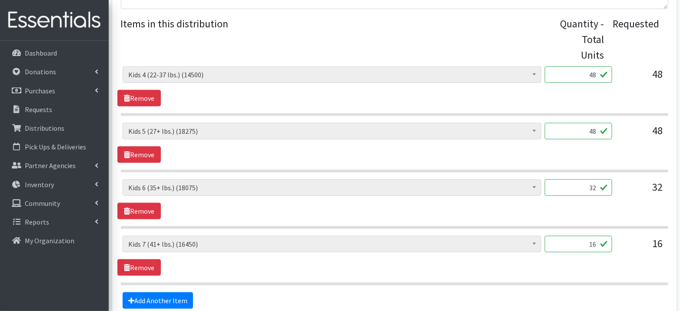
scroll to position [355, 0]
click at [554, 77] on input "48" at bounding box center [578, 74] width 67 height 17
type input "1200"
click at [571, 131] on input "48" at bounding box center [578, 131] width 67 height 17
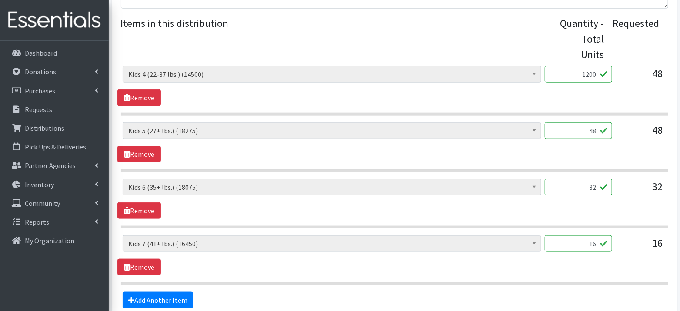
click at [571, 131] on input "48" at bounding box center [578, 131] width 67 height 17
type input "1200"
click at [590, 157] on div "Adult Briefs (Large) (0) Adult Briefs (Medium) (0) Adult Briefs (Small) (0) Adu…" at bounding box center [394, 143] width 554 height 40
click at [594, 186] on input "32" at bounding box center [578, 187] width 67 height 17
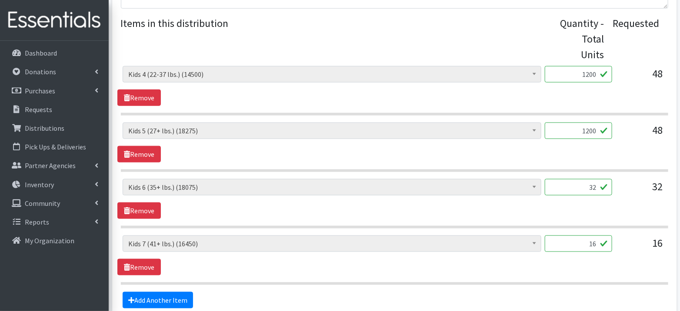
click at [594, 186] on input "32" at bounding box center [578, 187] width 67 height 17
type input "800"
click at [596, 241] on input "16" at bounding box center [578, 244] width 67 height 17
type input "400"
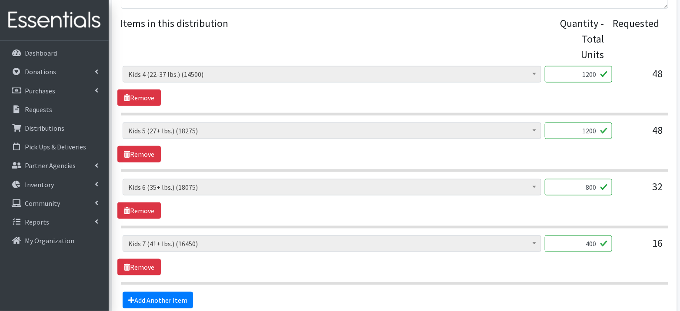
click at [546, 259] on div "Adult Briefs (Large) (0) Adult Briefs (Medium) (0) Adult Briefs (Small) (0) Adu…" at bounding box center [394, 256] width 554 height 40
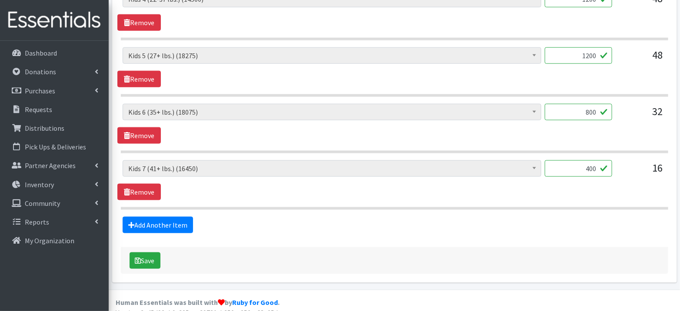
scroll to position [437, 0]
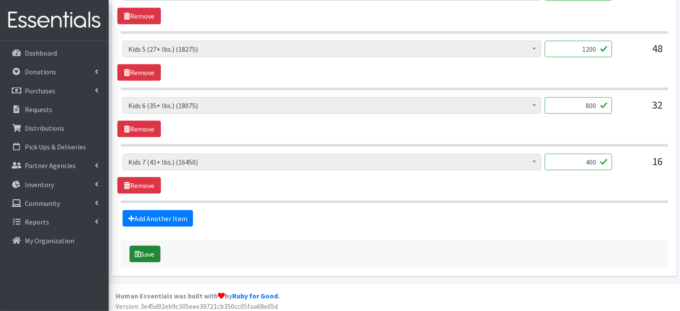
click at [153, 253] on button "Save" at bounding box center [145, 254] width 31 height 17
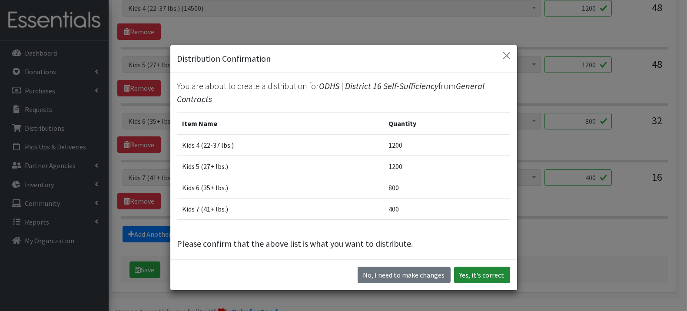
click at [495, 275] on button "Yes, it's correct" at bounding box center [482, 275] width 56 height 17
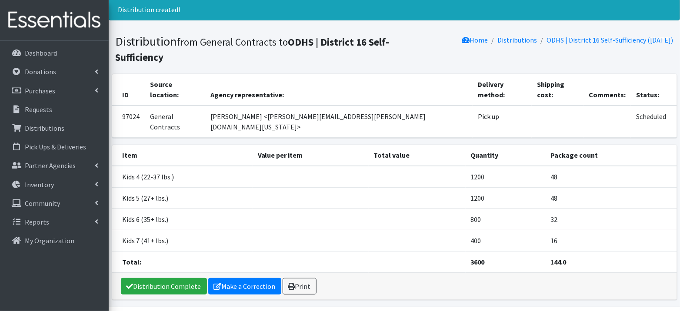
scroll to position [31, 0]
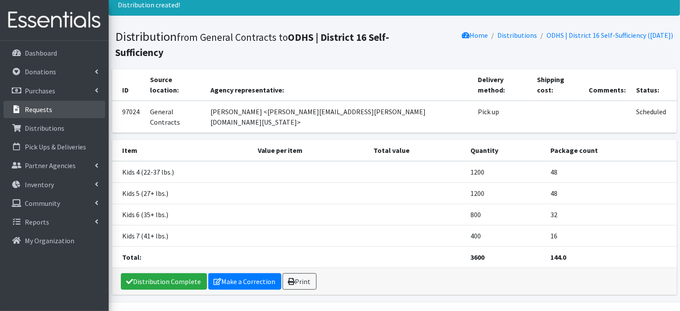
click at [52, 108] on link "Requests" at bounding box center [54, 109] width 102 height 17
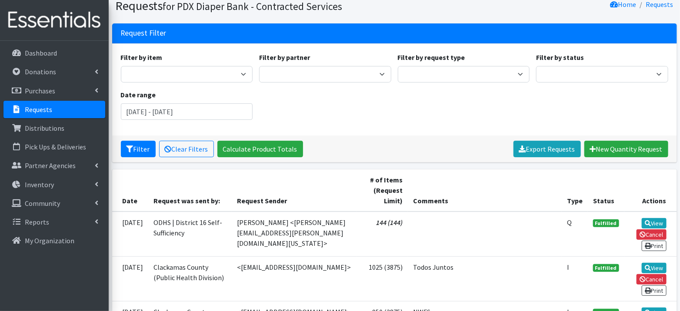
scroll to position [32, 0]
